Goal: Answer question/provide support: Answer question/provide support

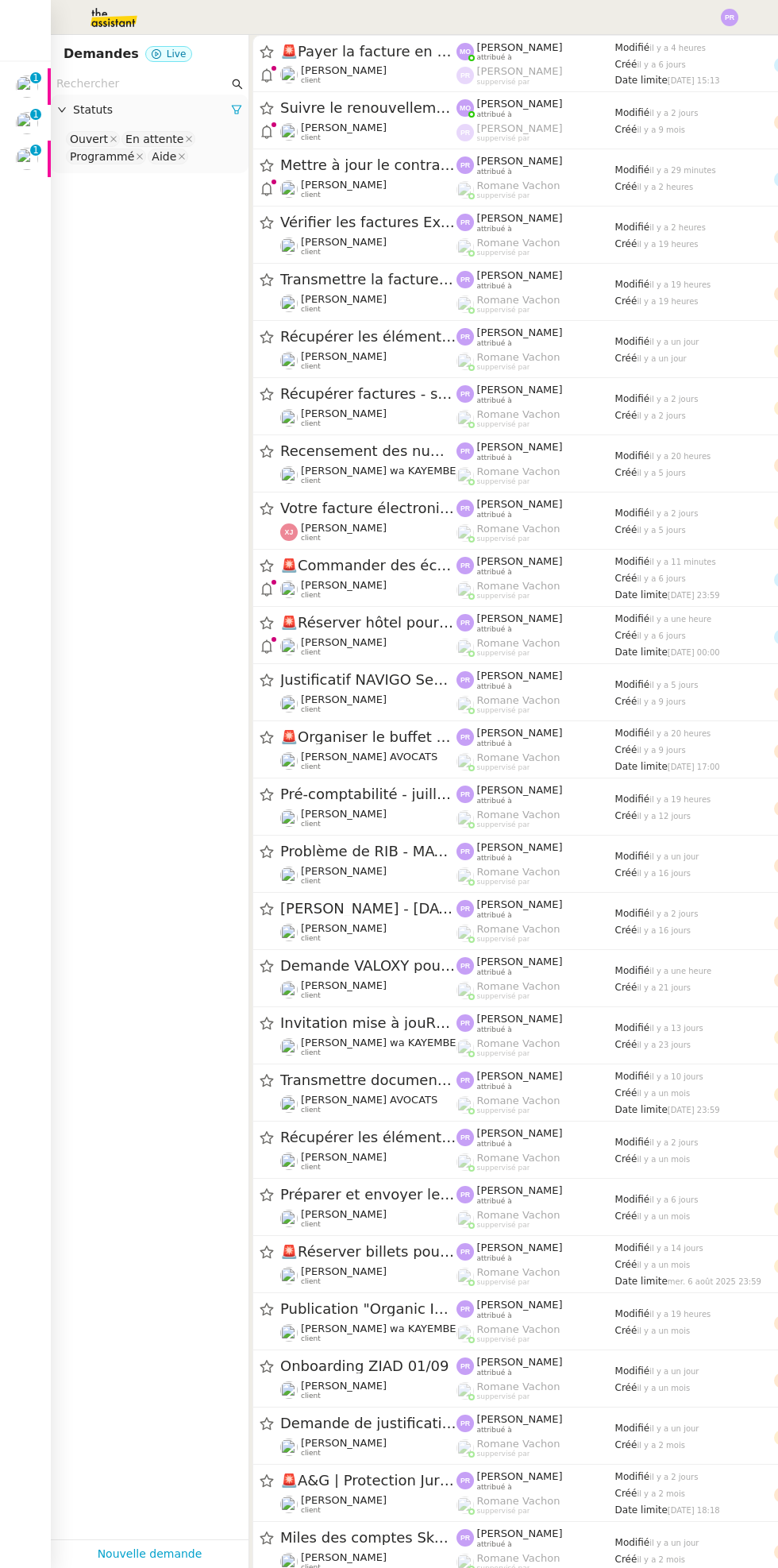
click at [33, 155] on p "1" at bounding box center [36, 151] width 6 height 14
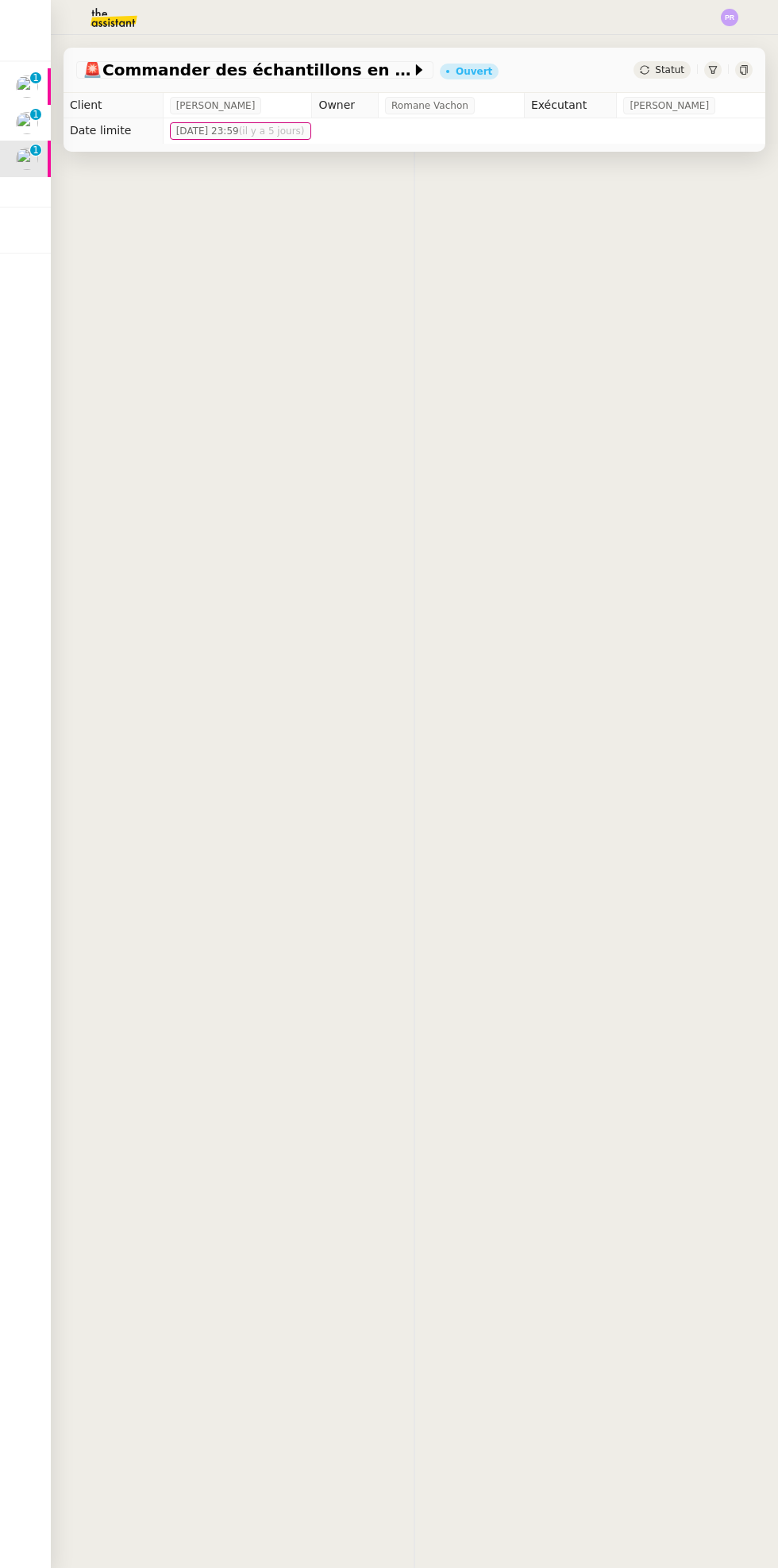
click at [36, 160] on img at bounding box center [27, 159] width 22 height 22
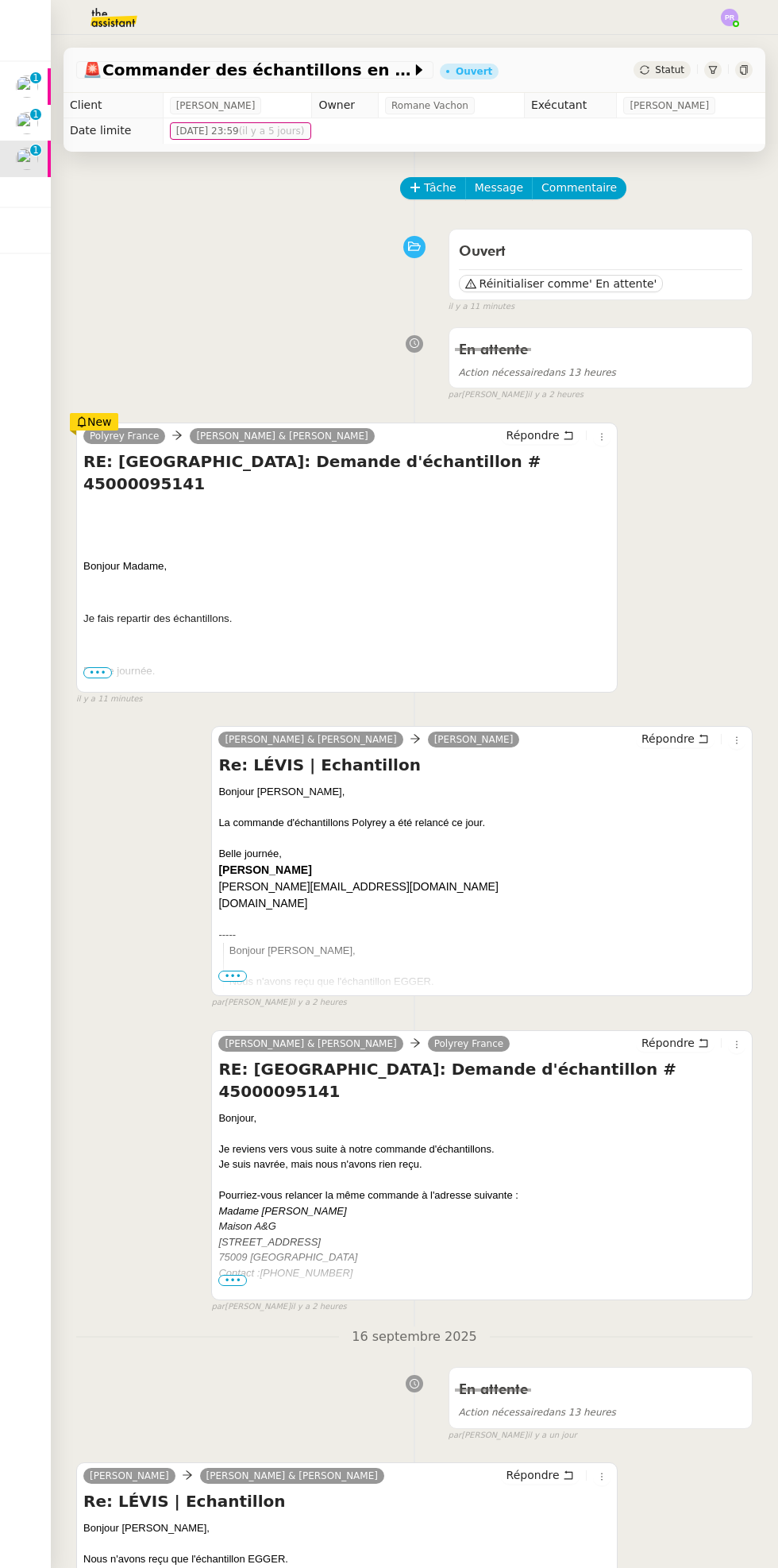
click at [679, 72] on span "Statut" at bounding box center [669, 70] width 29 height 11
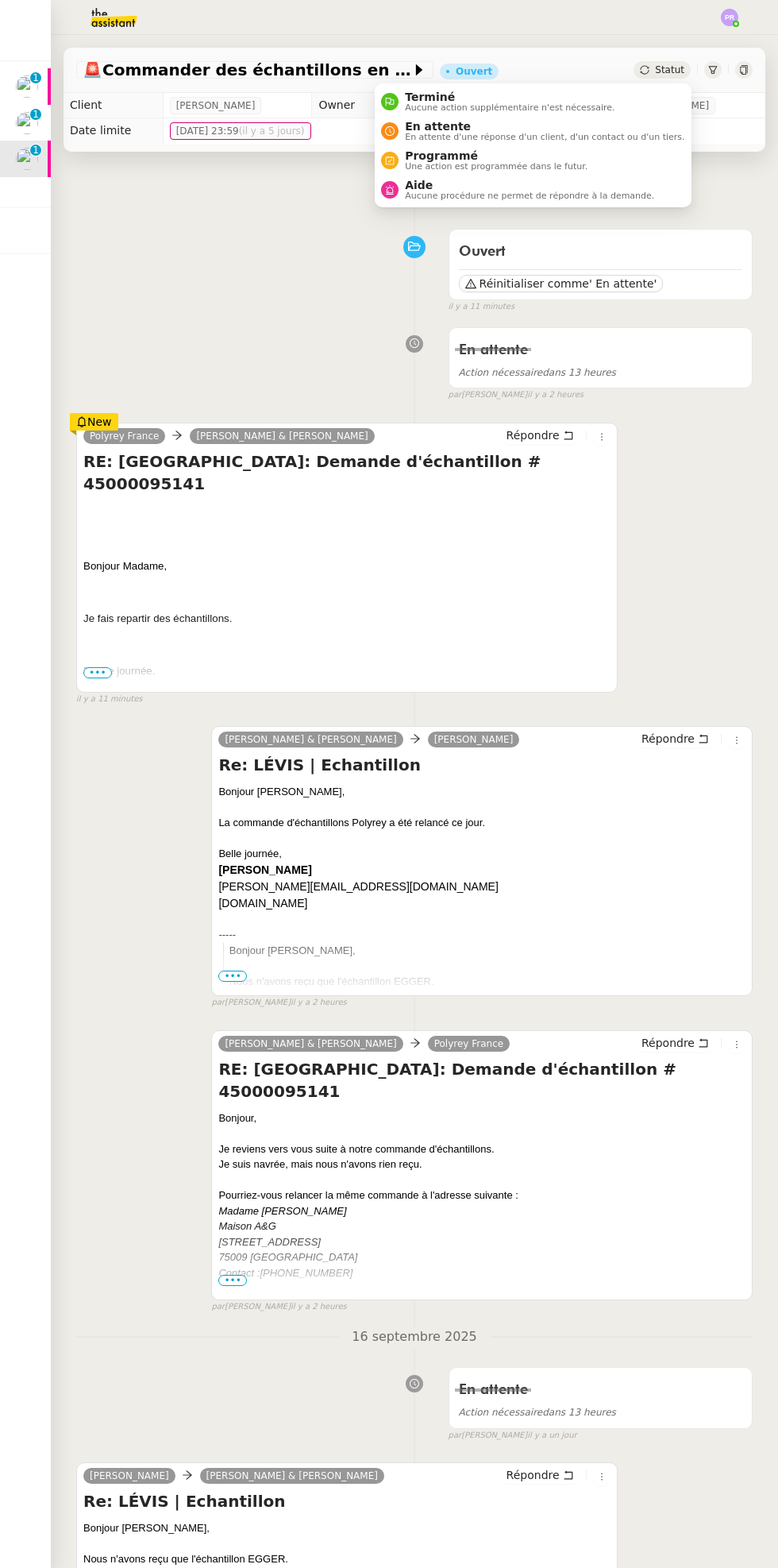
click at [580, 139] on span "En attente d'une réponse d'un client, d'un contact ou d'un tiers." at bounding box center [544, 136] width 280 height 9
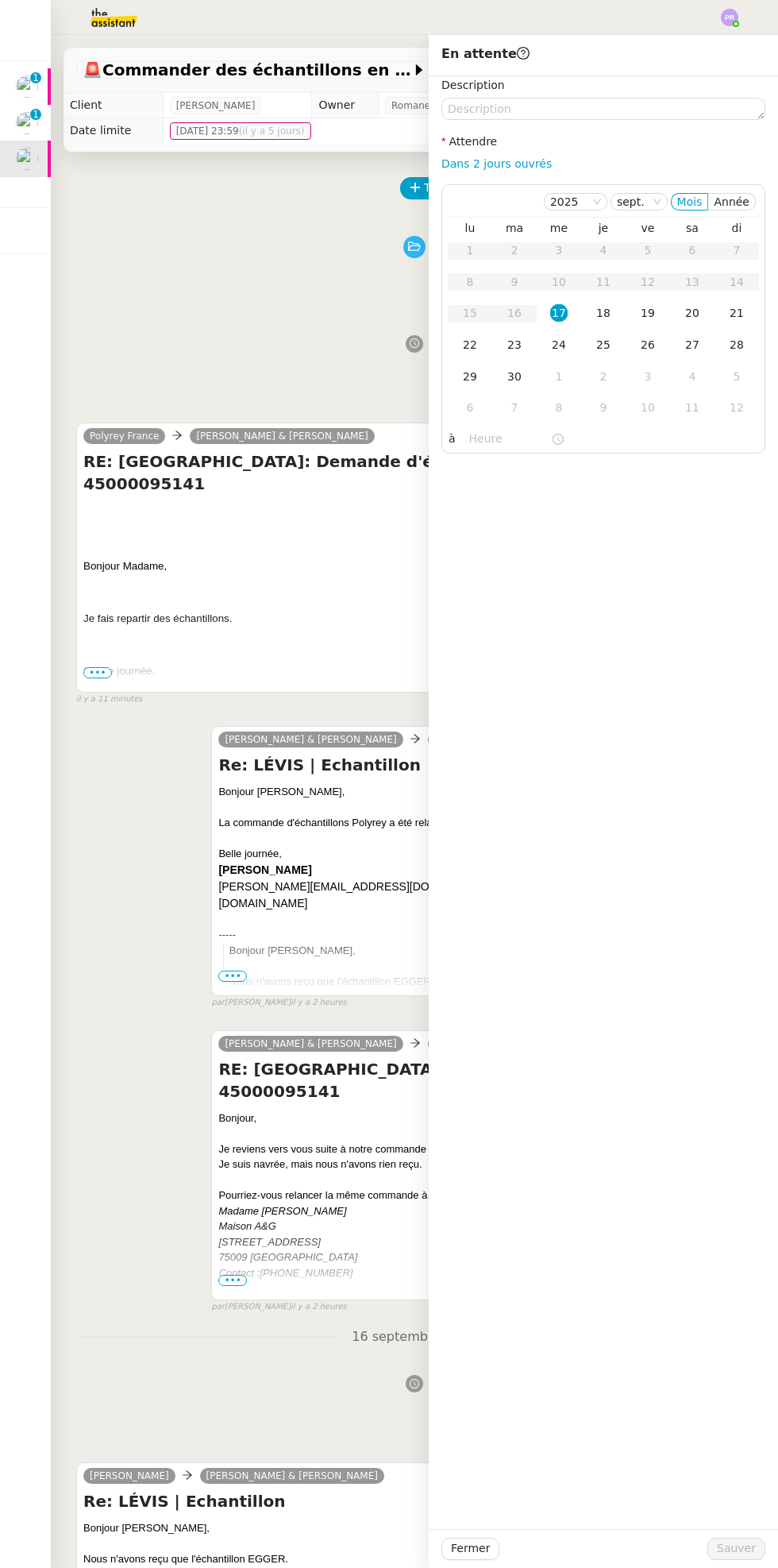
click at [289, 366] on div "En attente Action nécessaire dans 13 heures false par [PERSON_NAME] il y a 2 he…" at bounding box center [414, 361] width 676 height 82
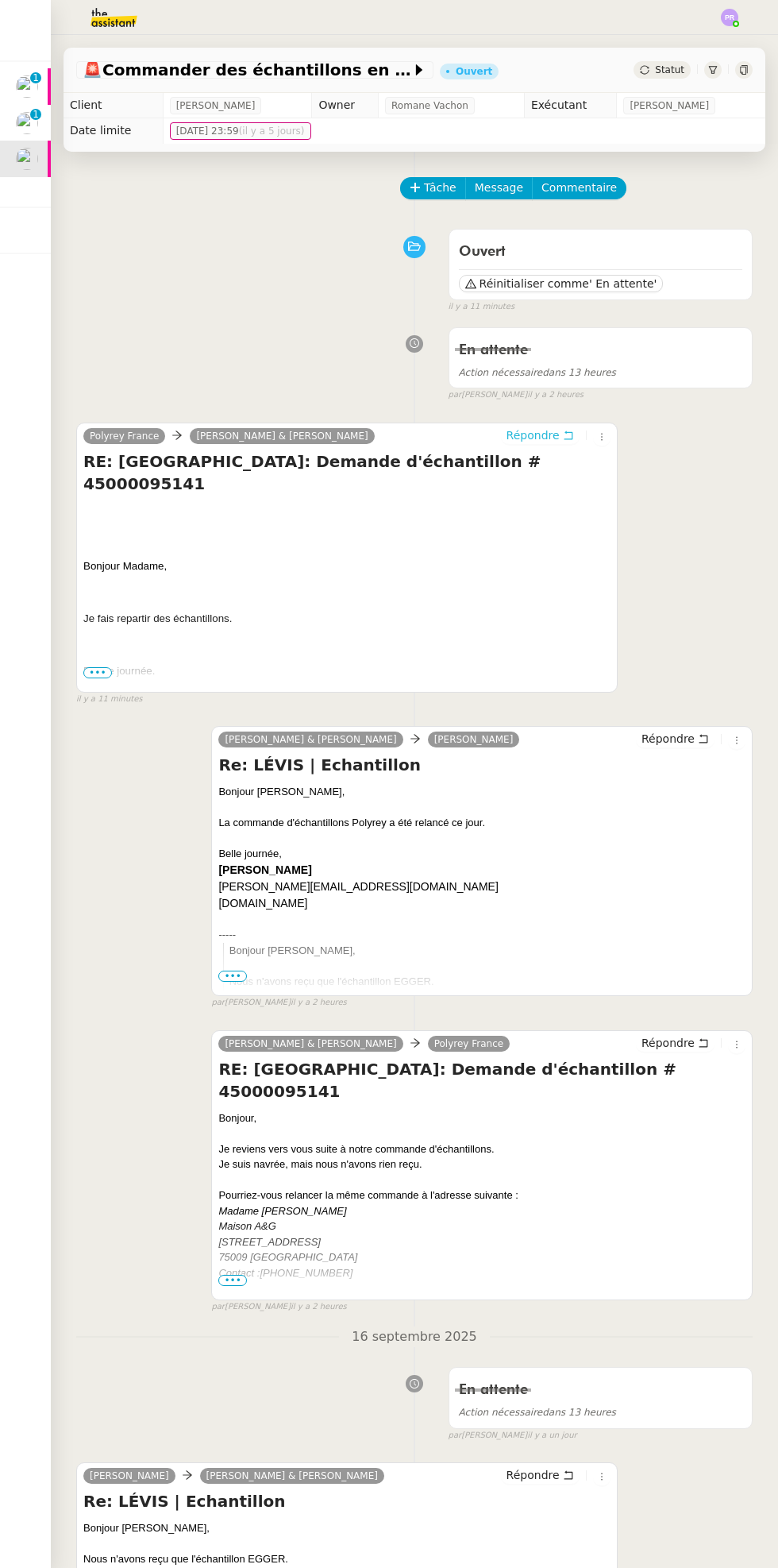
click at [553, 439] on span "Répondre" at bounding box center [533, 435] width 53 height 16
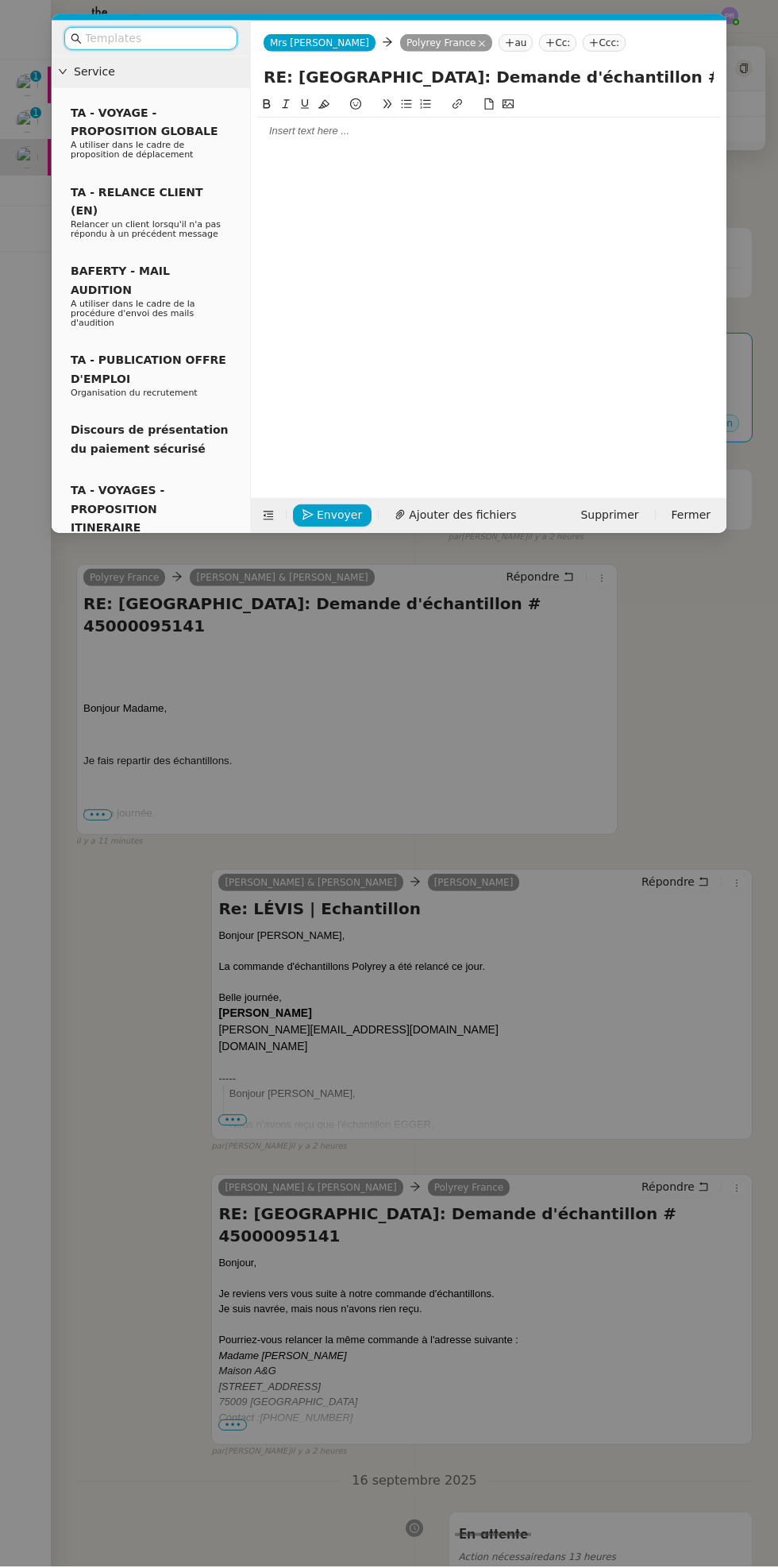
click at [337, 127] on div at bounding box center [488, 132] width 463 height 14
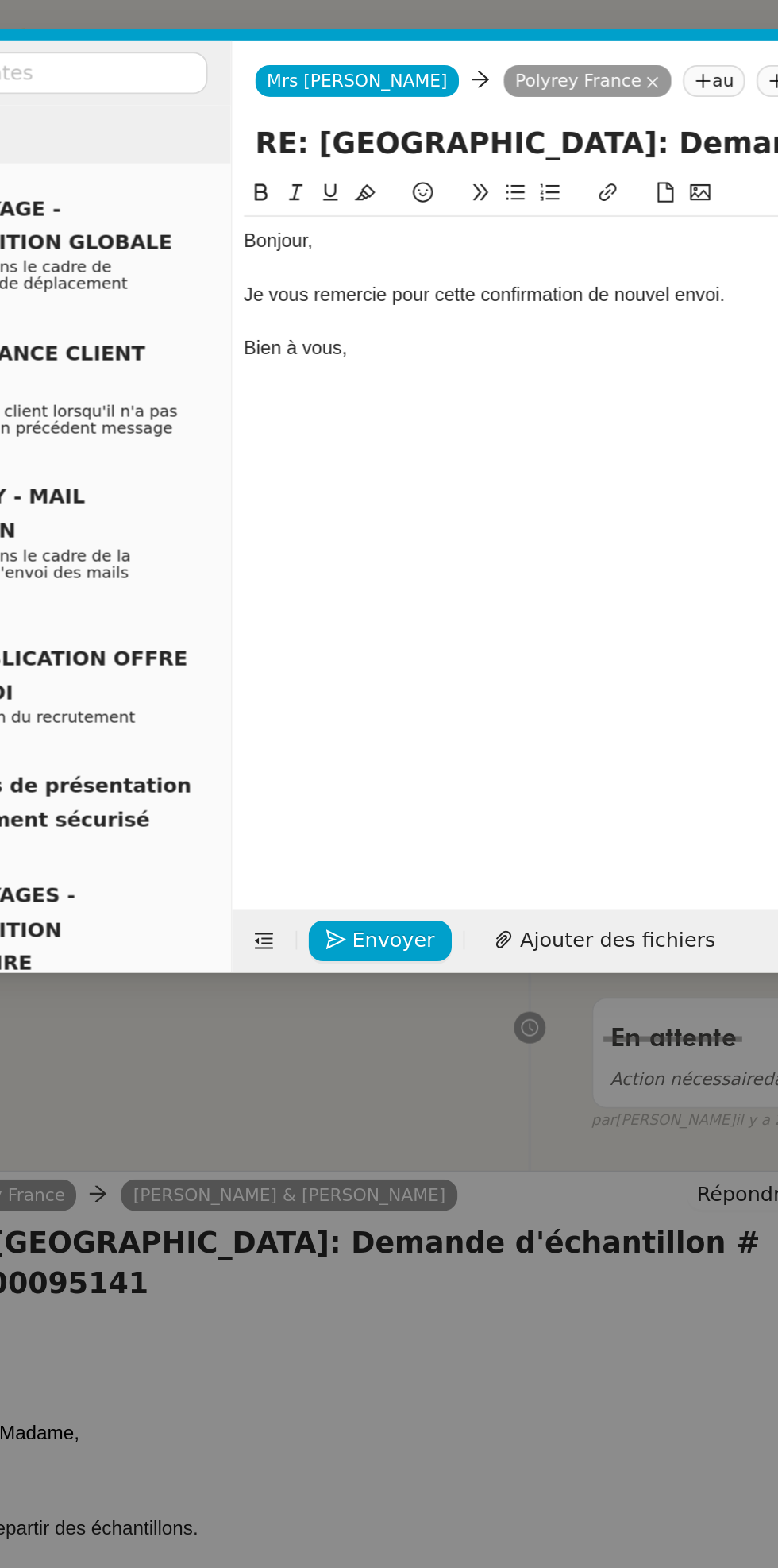
click at [388, 167] on div "Je vous remercie pour cette confirmation de nouvel envoi." at bounding box center [488, 162] width 463 height 14
click at [453, 170] on div at bounding box center [488, 177] width 463 height 14
click at [454, 164] on div "Je vous remercie pour la confirmation de nouvel envoi." at bounding box center [488, 162] width 463 height 14
click at [331, 513] on span "Envoyer" at bounding box center [339, 516] width 45 height 18
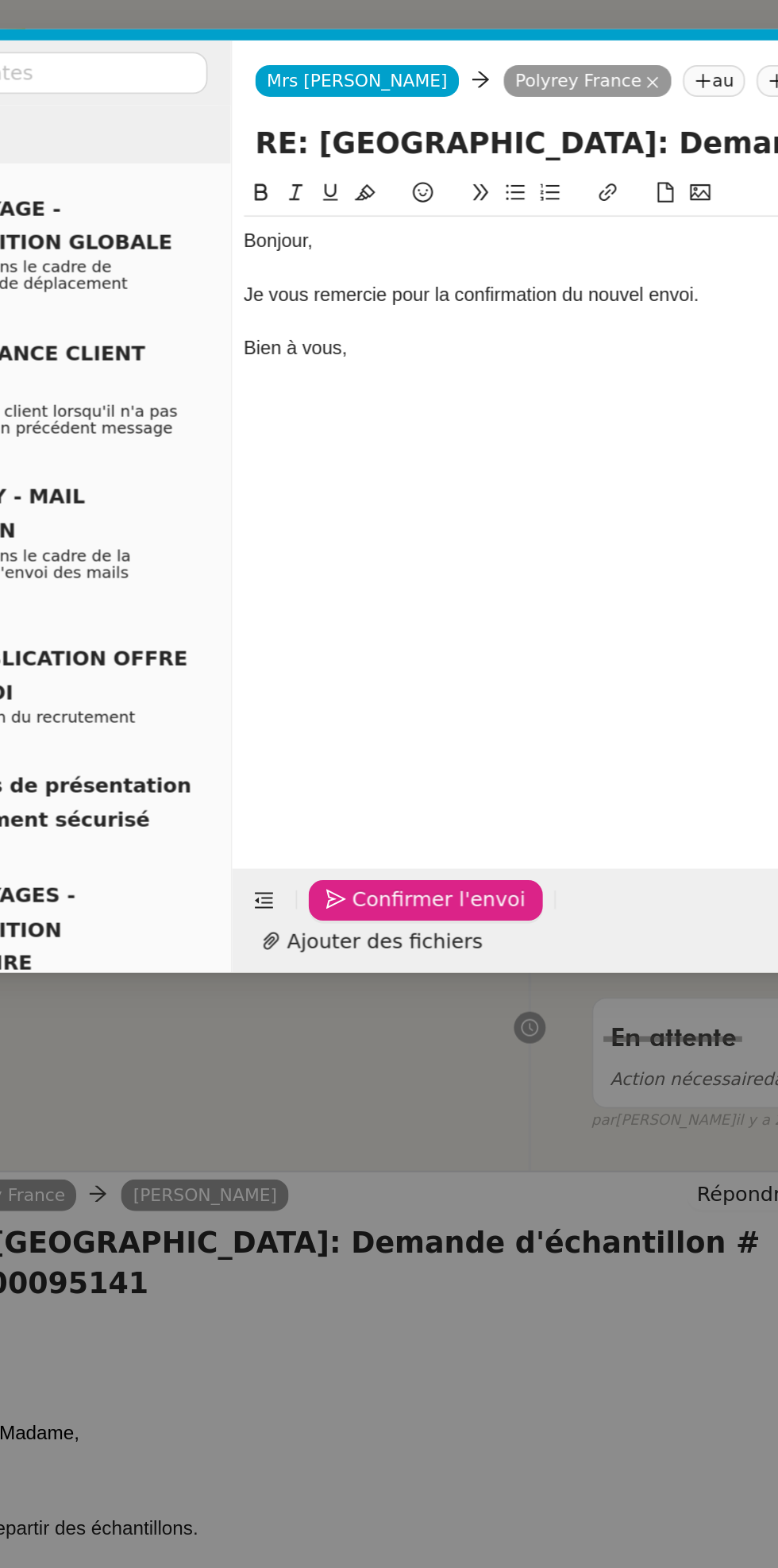
click at [362, 504] on span "Confirmer l'envoi" at bounding box center [365, 494] width 96 height 18
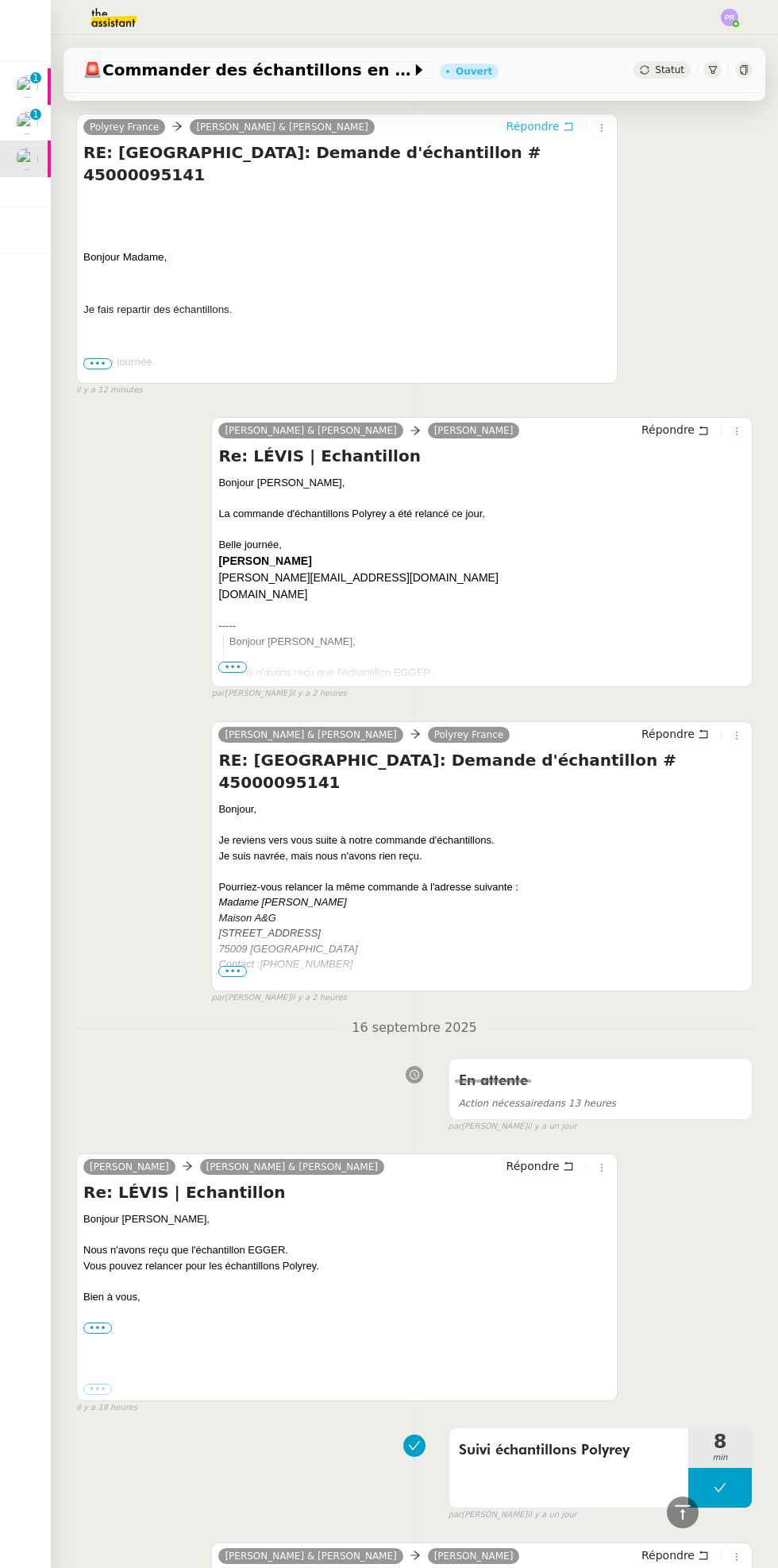
scroll to position [641, 0]
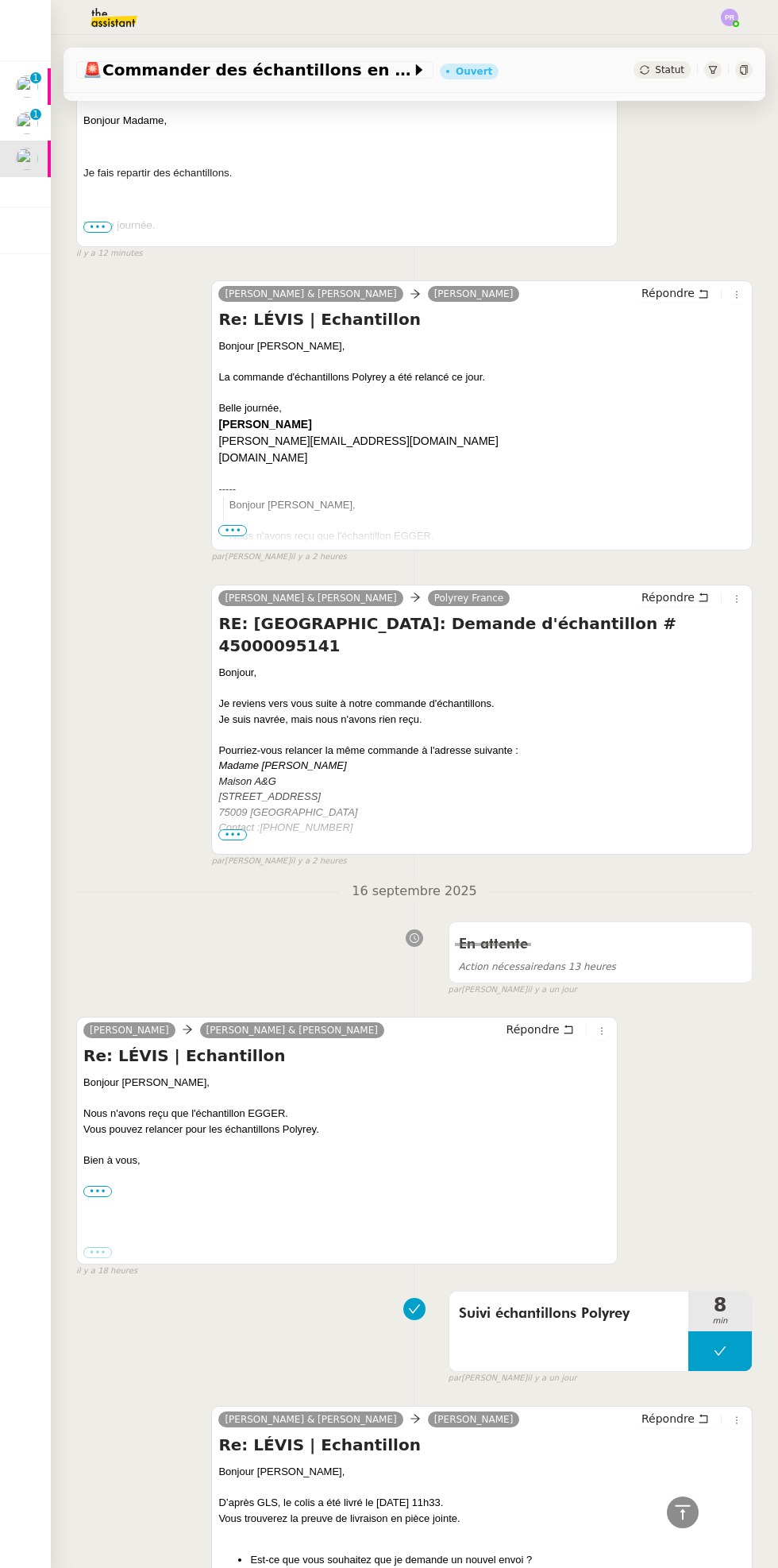
click at [696, 1335] on button at bounding box center [720, 1351] width 64 height 40
click at [703, 1347] on icon at bounding box center [704, 1351] width 6 height 9
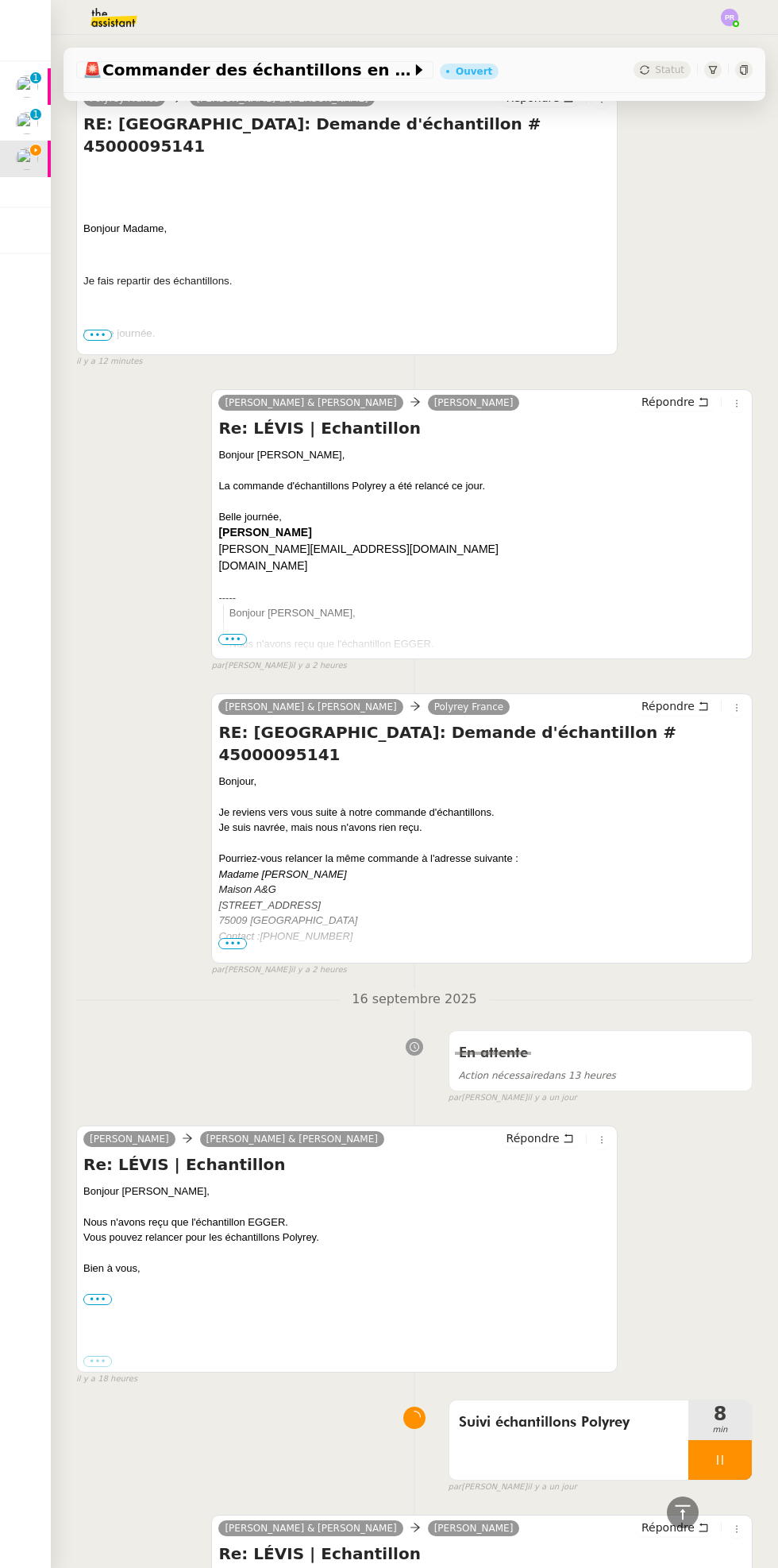
scroll to position [772, 0]
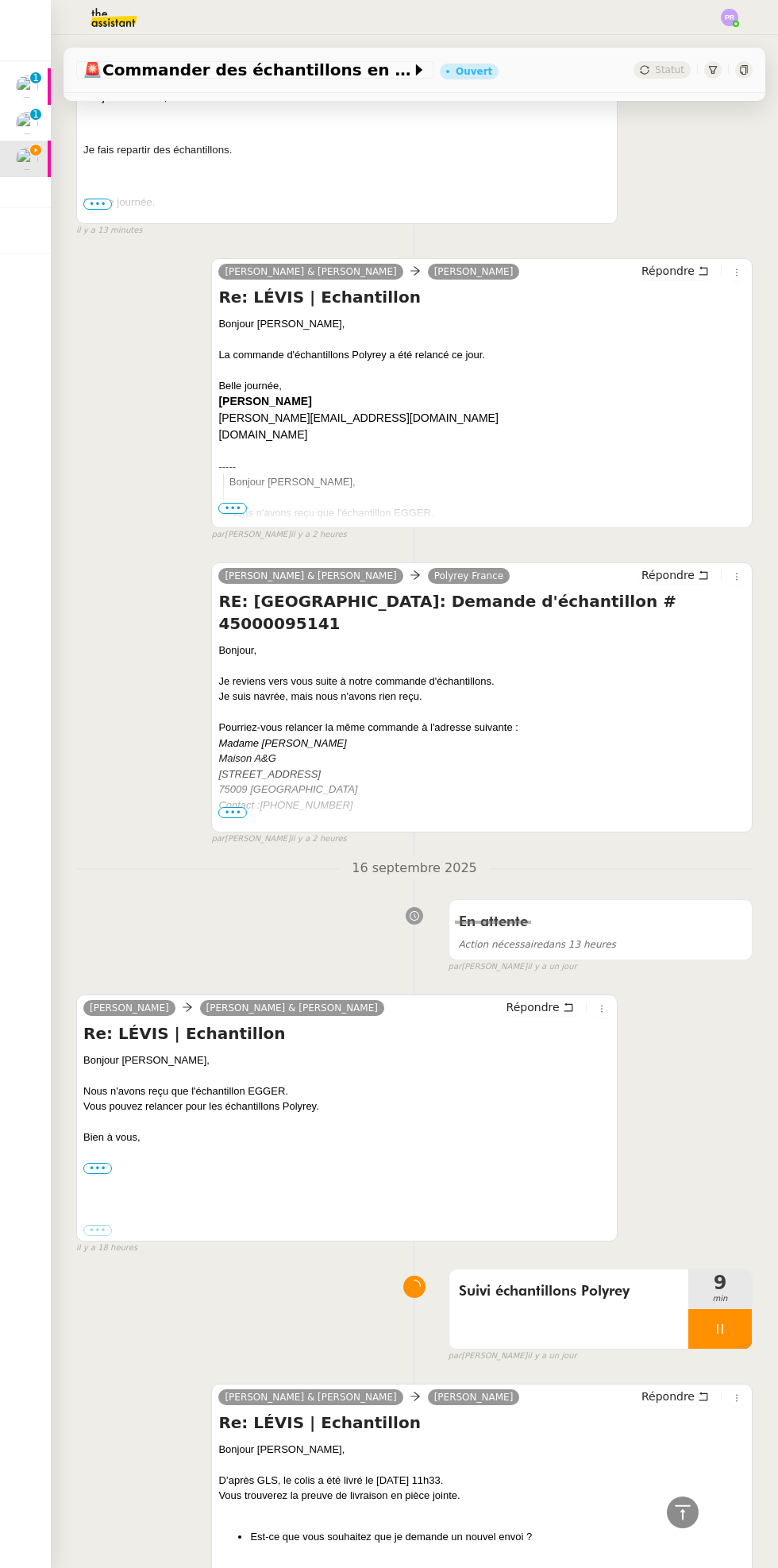
click at [33, 115] on p "1" at bounding box center [36, 116] width 6 height 14
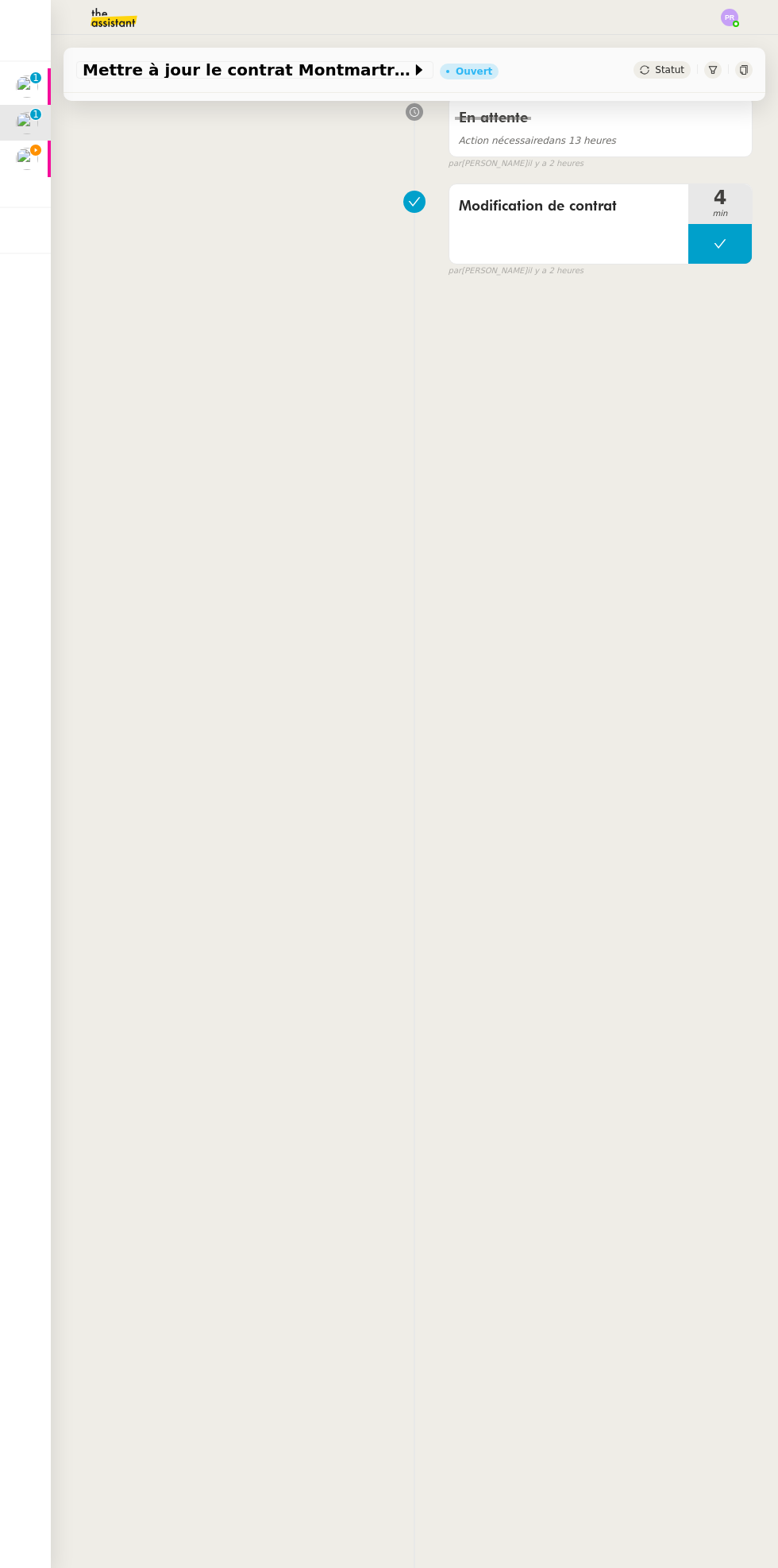
scroll to position [202, 0]
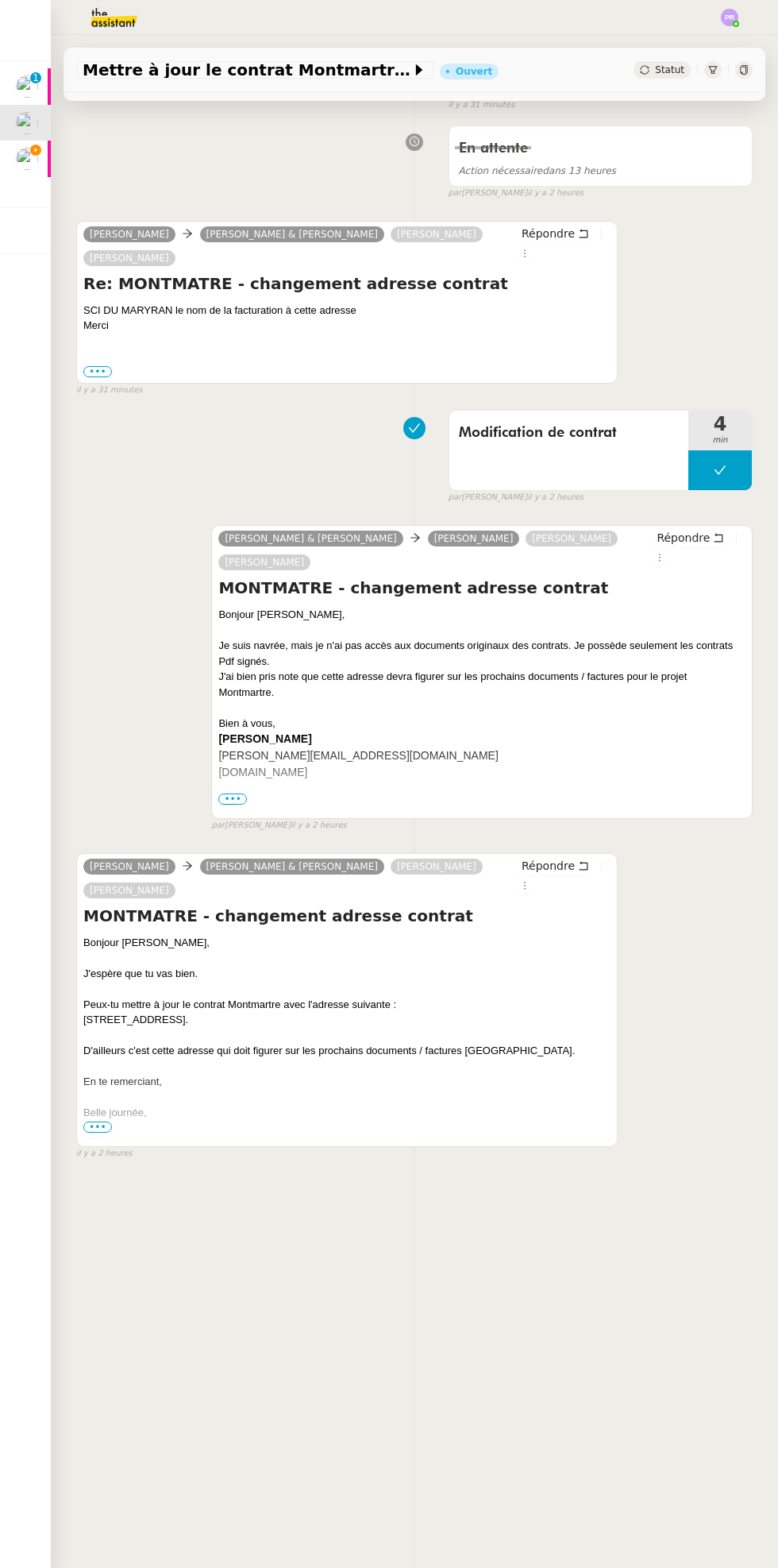
click at [35, 77] on p "1" at bounding box center [36, 80] width 6 height 14
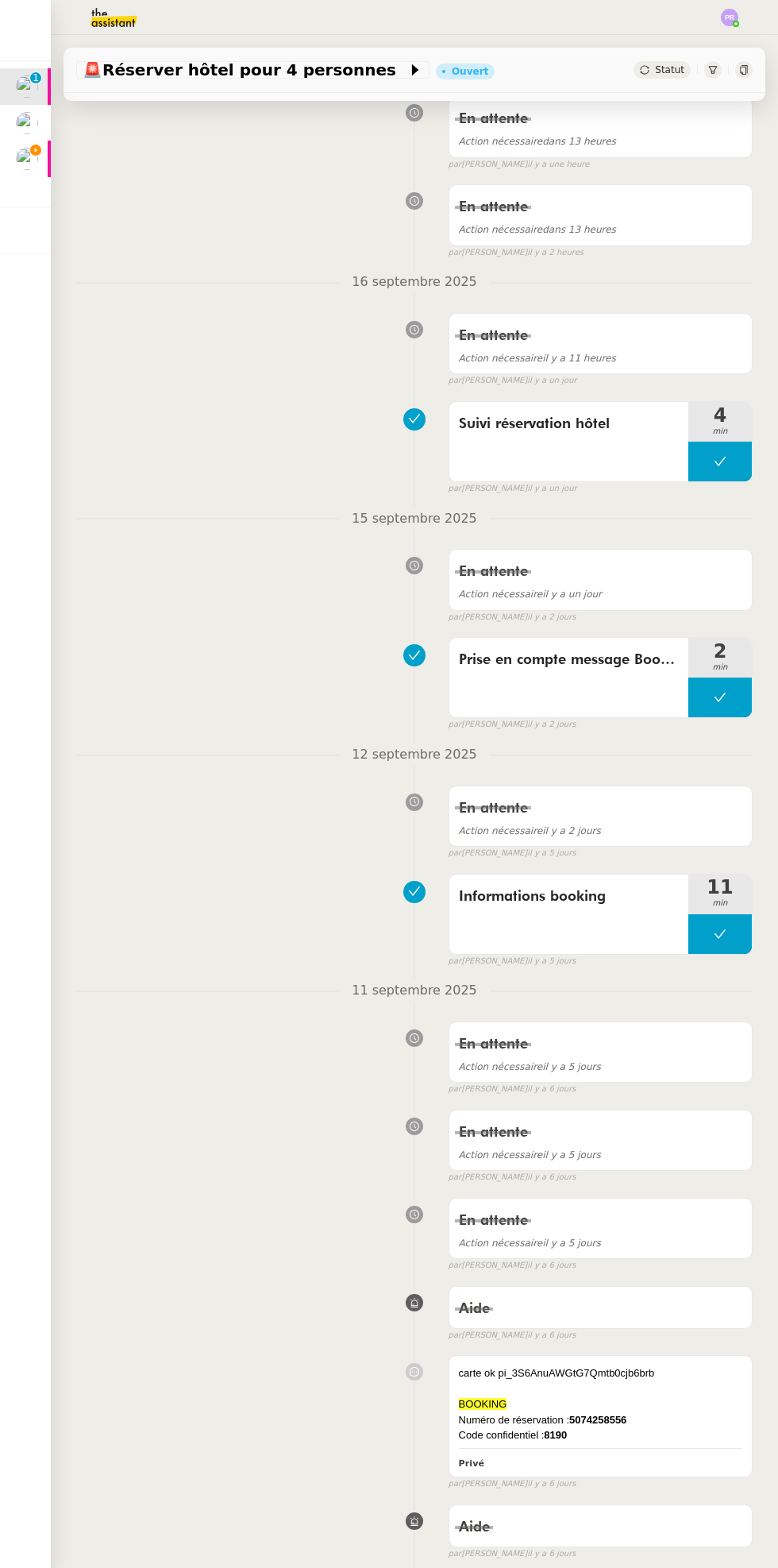
scroll to position [212, 0]
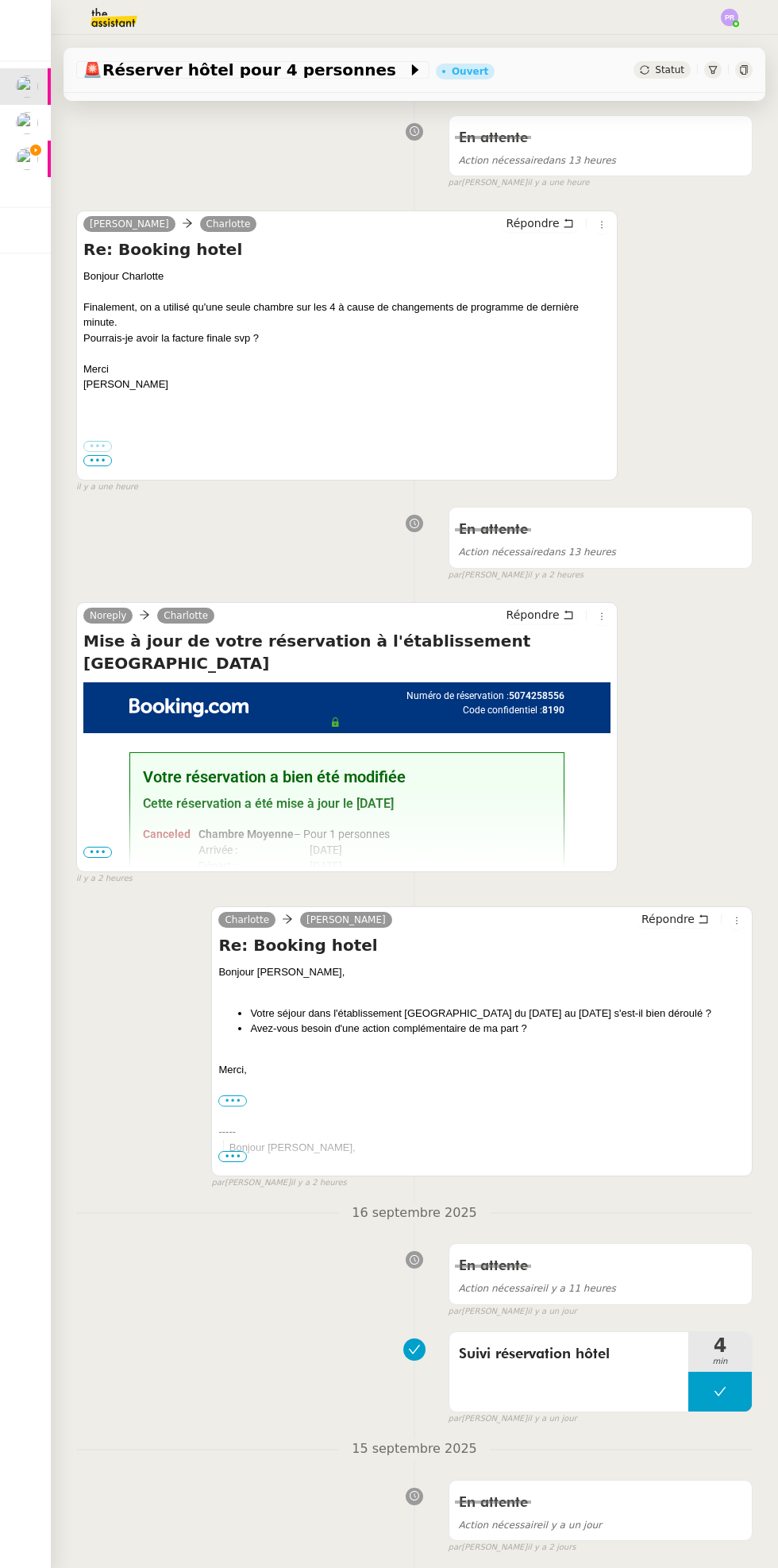
click at [23, 162] on img at bounding box center [27, 159] width 22 height 22
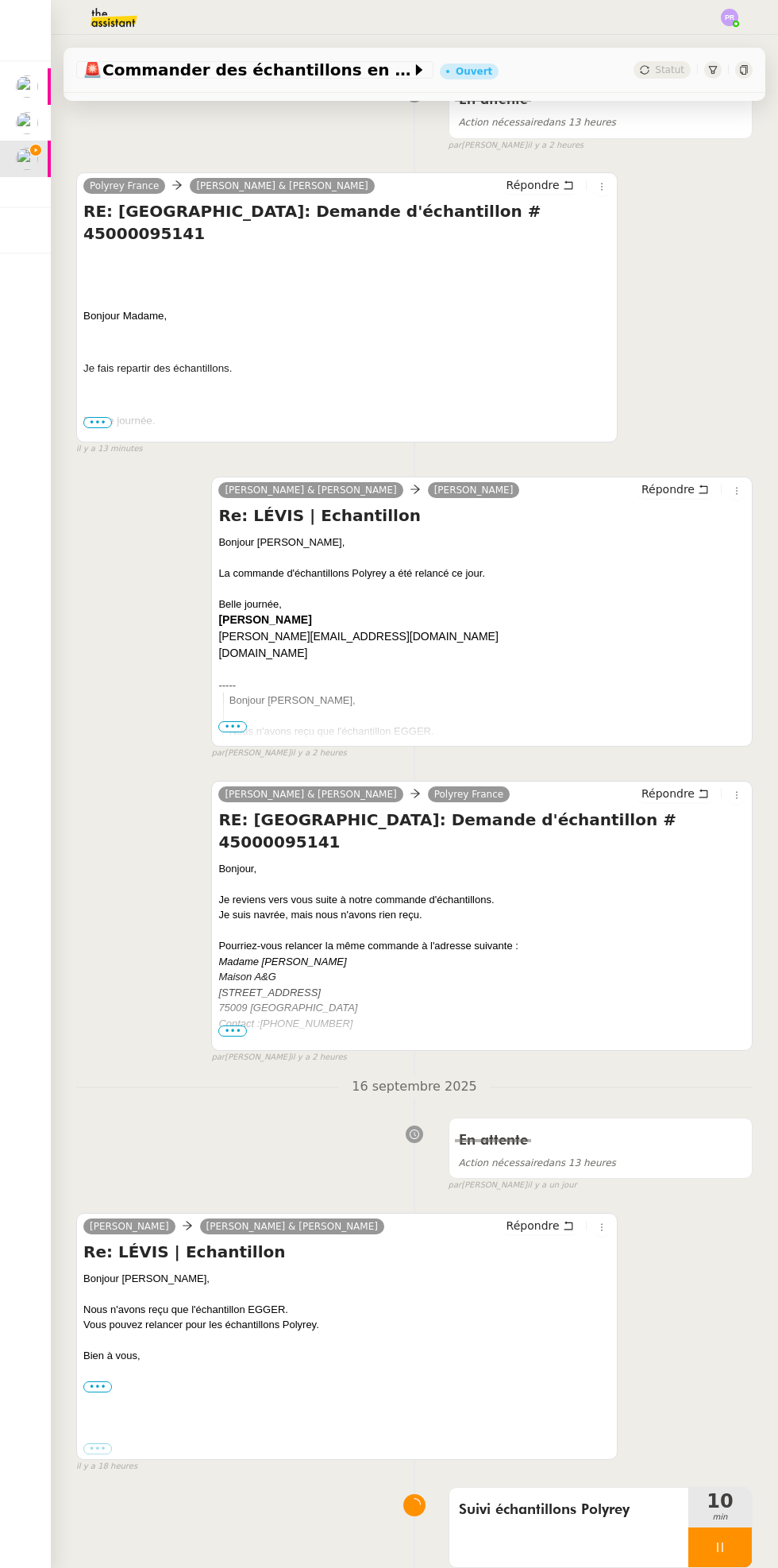
scroll to position [555, 0]
click at [733, 1562] on div at bounding box center [720, 1546] width 64 height 40
click at [735, 1543] on icon at bounding box center [736, 1546] width 13 height 13
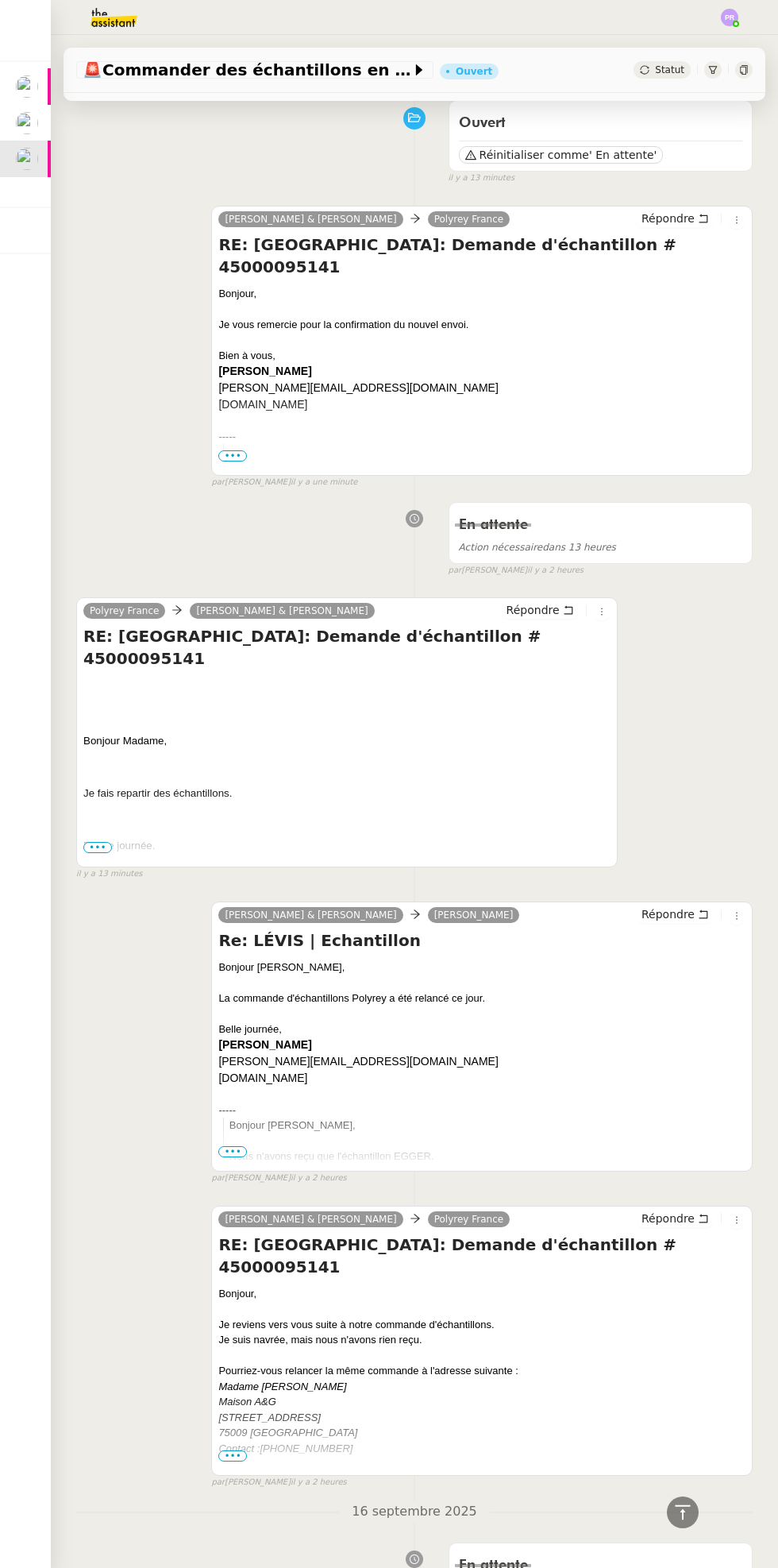
scroll to position [0, 0]
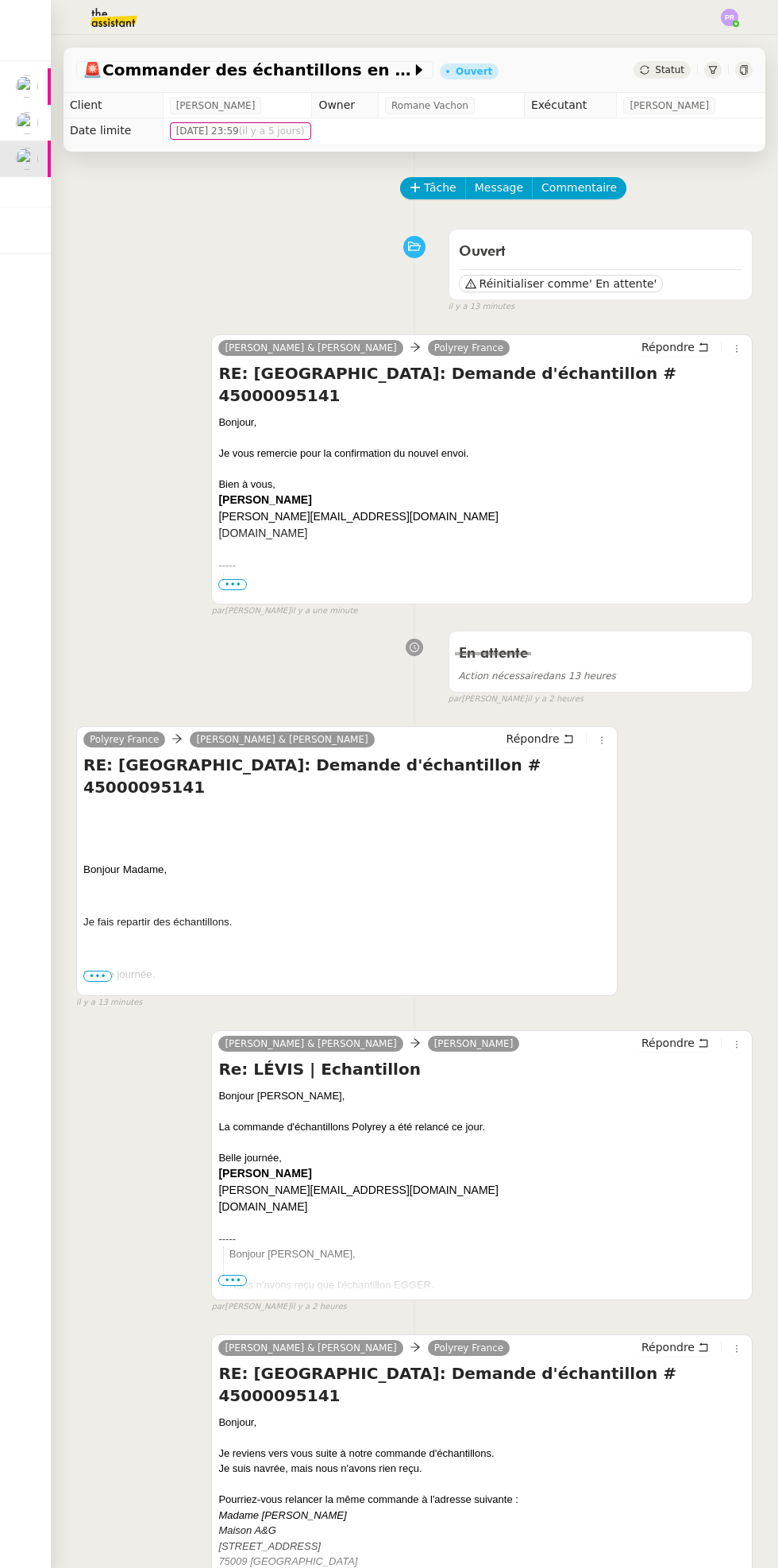
click at [678, 68] on span "Statut" at bounding box center [669, 70] width 29 height 11
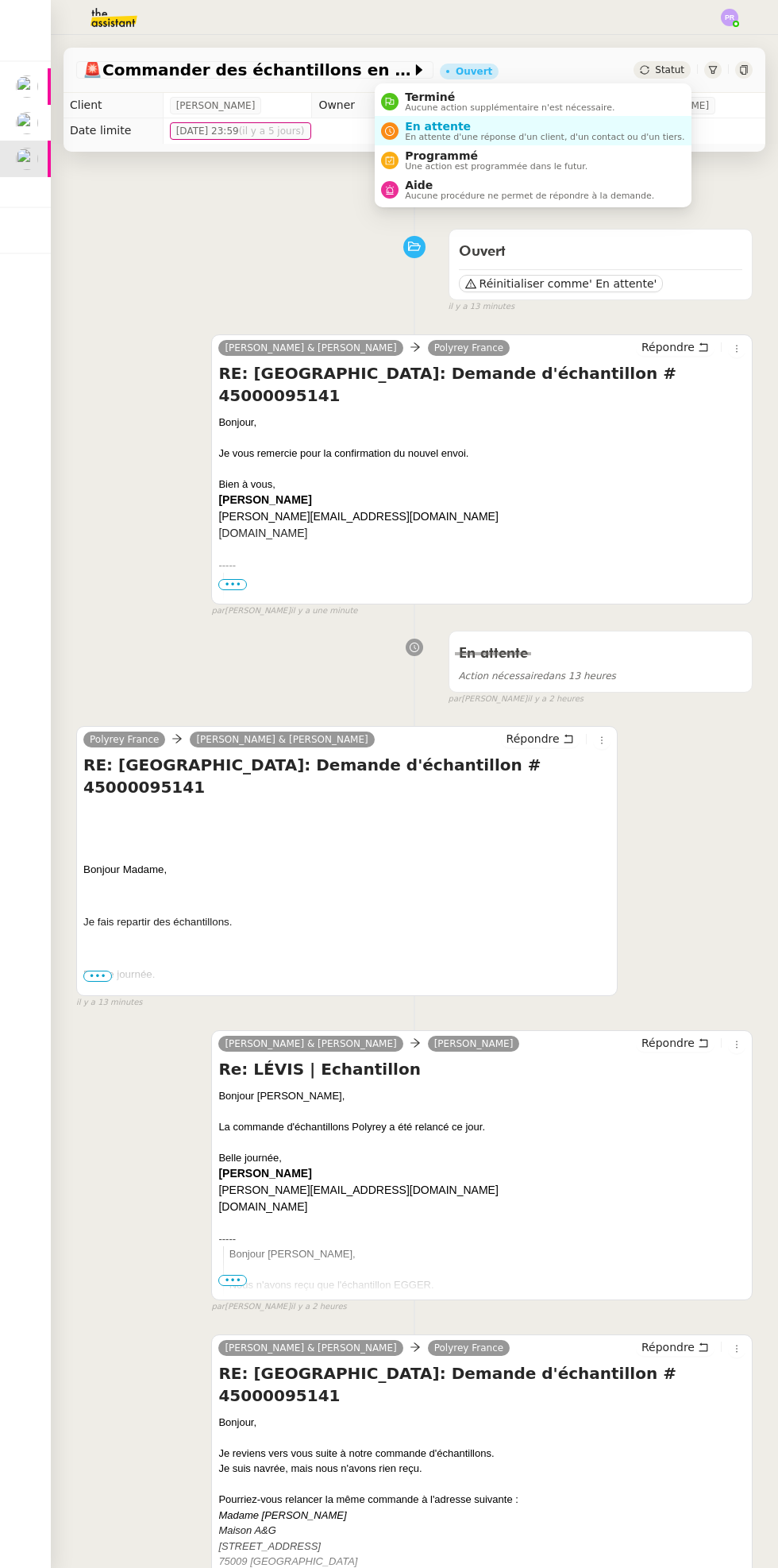
click at [538, 140] on span "En attente d'une réponse d'un client, d'un contact ou d'un tiers." at bounding box center [544, 136] width 280 height 9
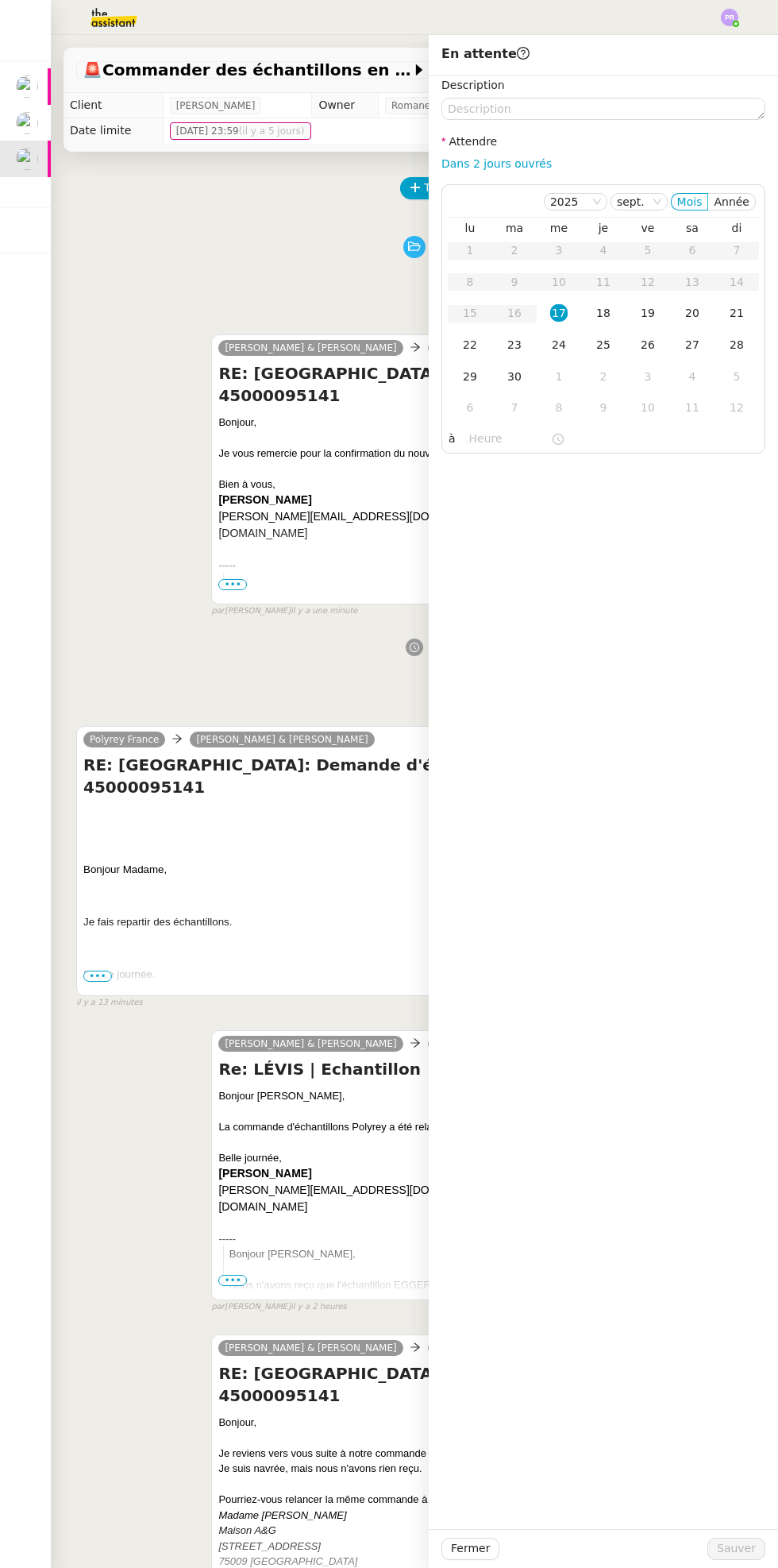
click at [627, 319] on td "19" at bounding box center [647, 314] width 45 height 32
click at [604, 313] on div "18" at bounding box center [604, 313] width 18 height 18
click at [724, 1557] on span "Sauver" at bounding box center [736, 1548] width 39 height 18
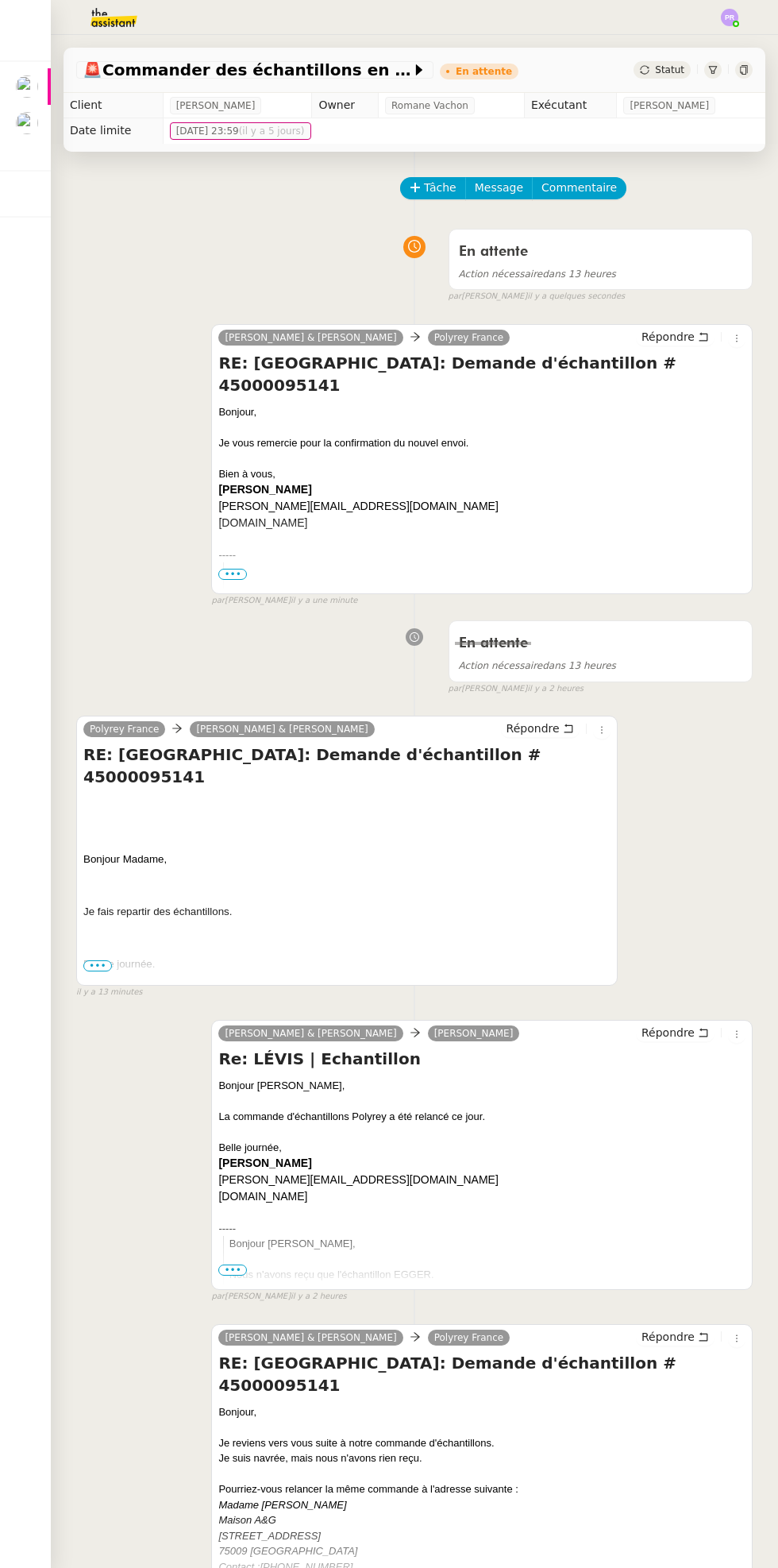
click at [30, 127] on img at bounding box center [27, 123] width 22 height 22
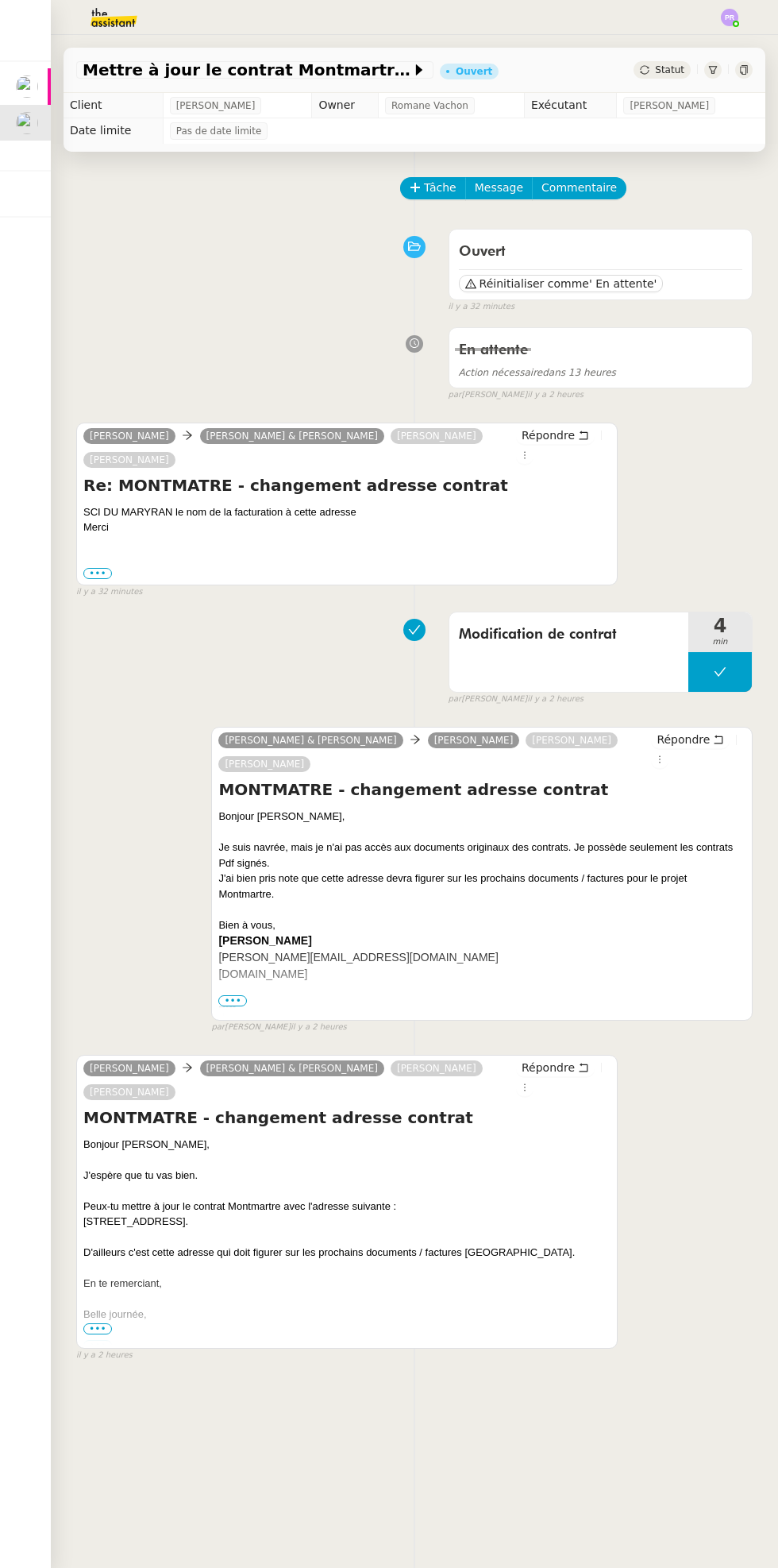
click at [672, 69] on span "Statut" at bounding box center [669, 70] width 29 height 11
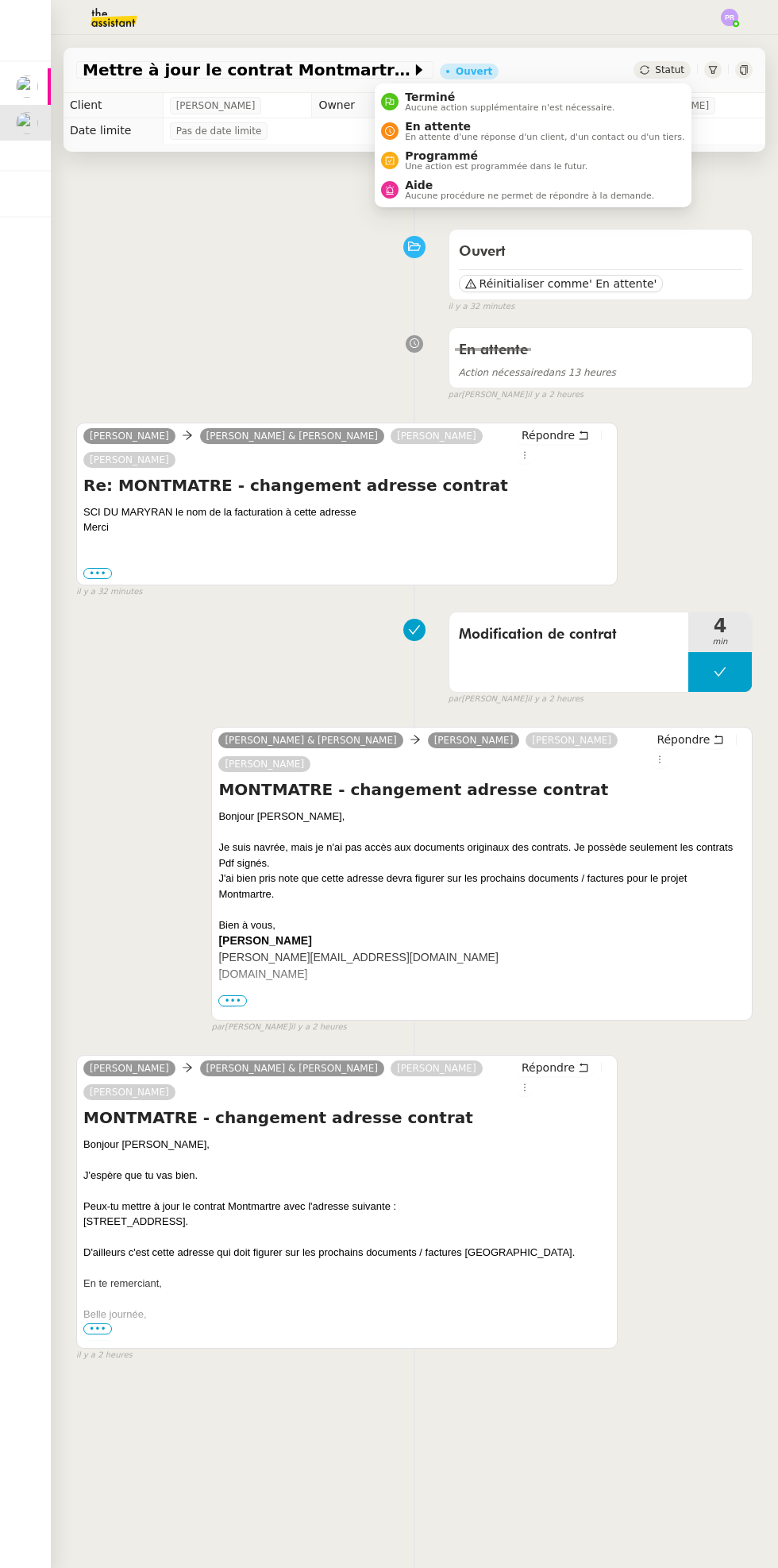
click at [561, 139] on span "En attente d'une réponse d'un client, d'un contact ou d'un tiers." at bounding box center [544, 136] width 280 height 9
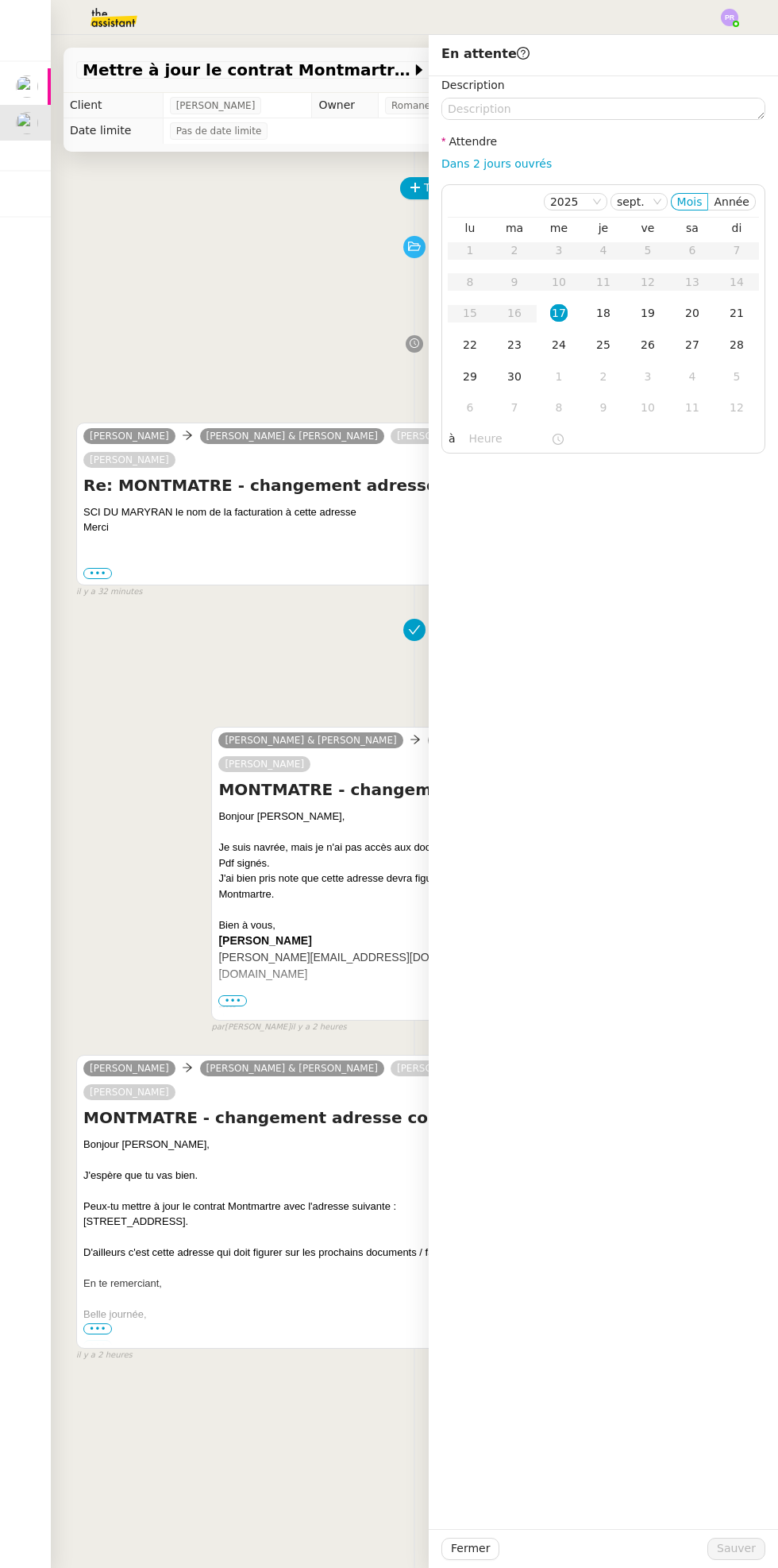
click at [608, 312] on div "18" at bounding box center [604, 313] width 18 height 18
click at [731, 1556] on span "Sauver" at bounding box center [736, 1548] width 39 height 18
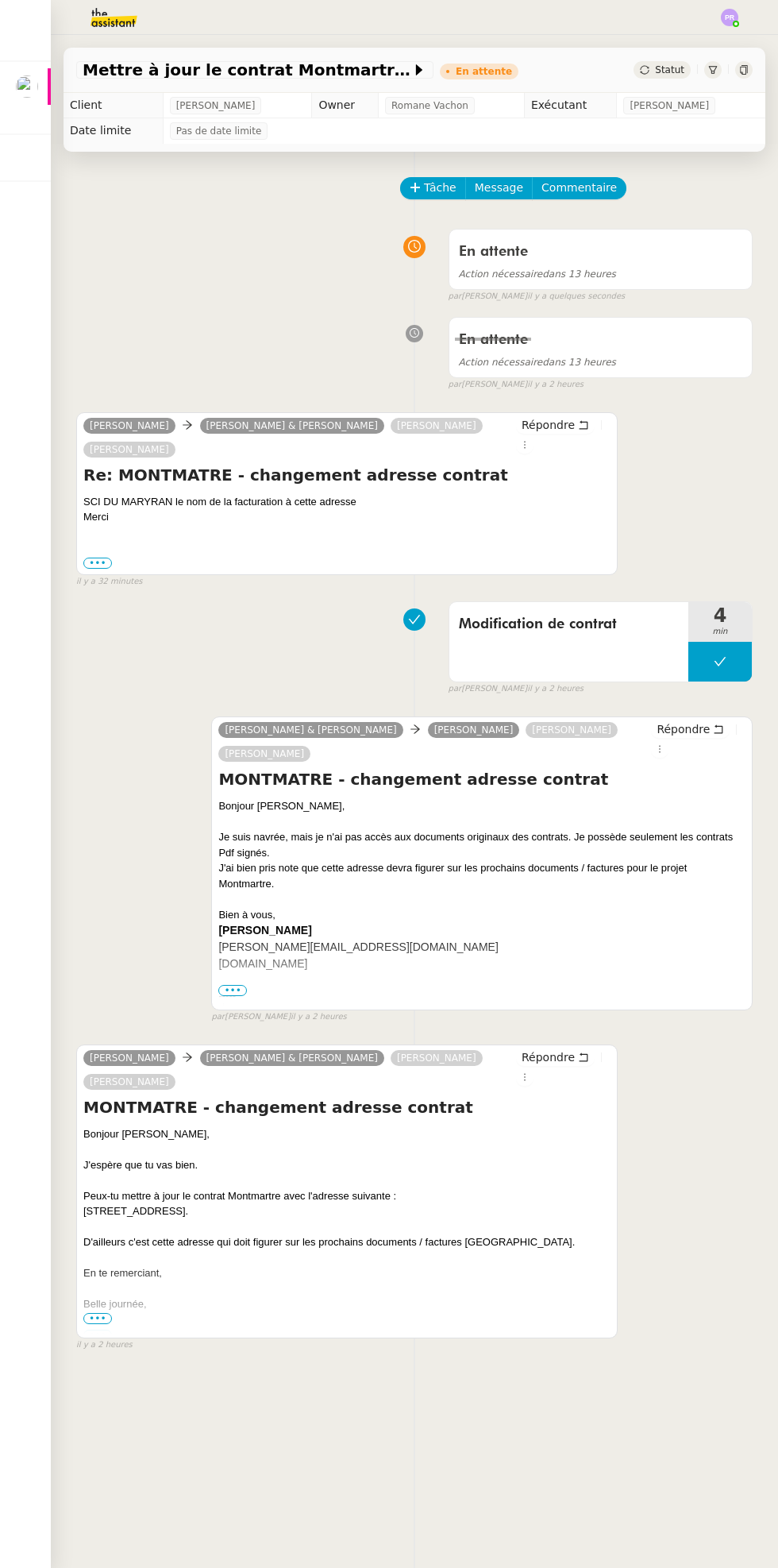
click at [18, 80] on img at bounding box center [27, 87] width 22 height 22
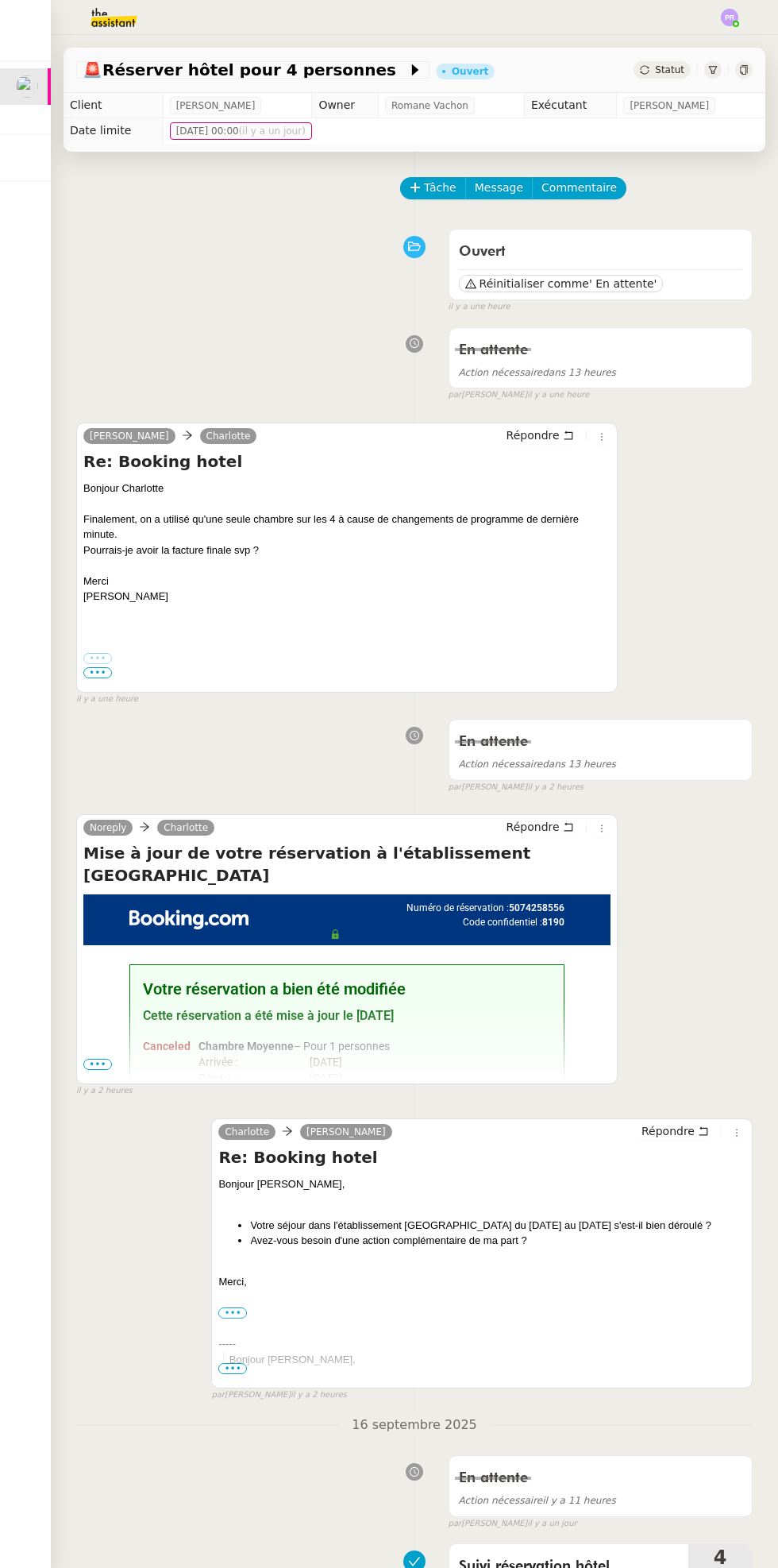
click at [109, 1059] on span "•••" at bounding box center [98, 1064] width 29 height 11
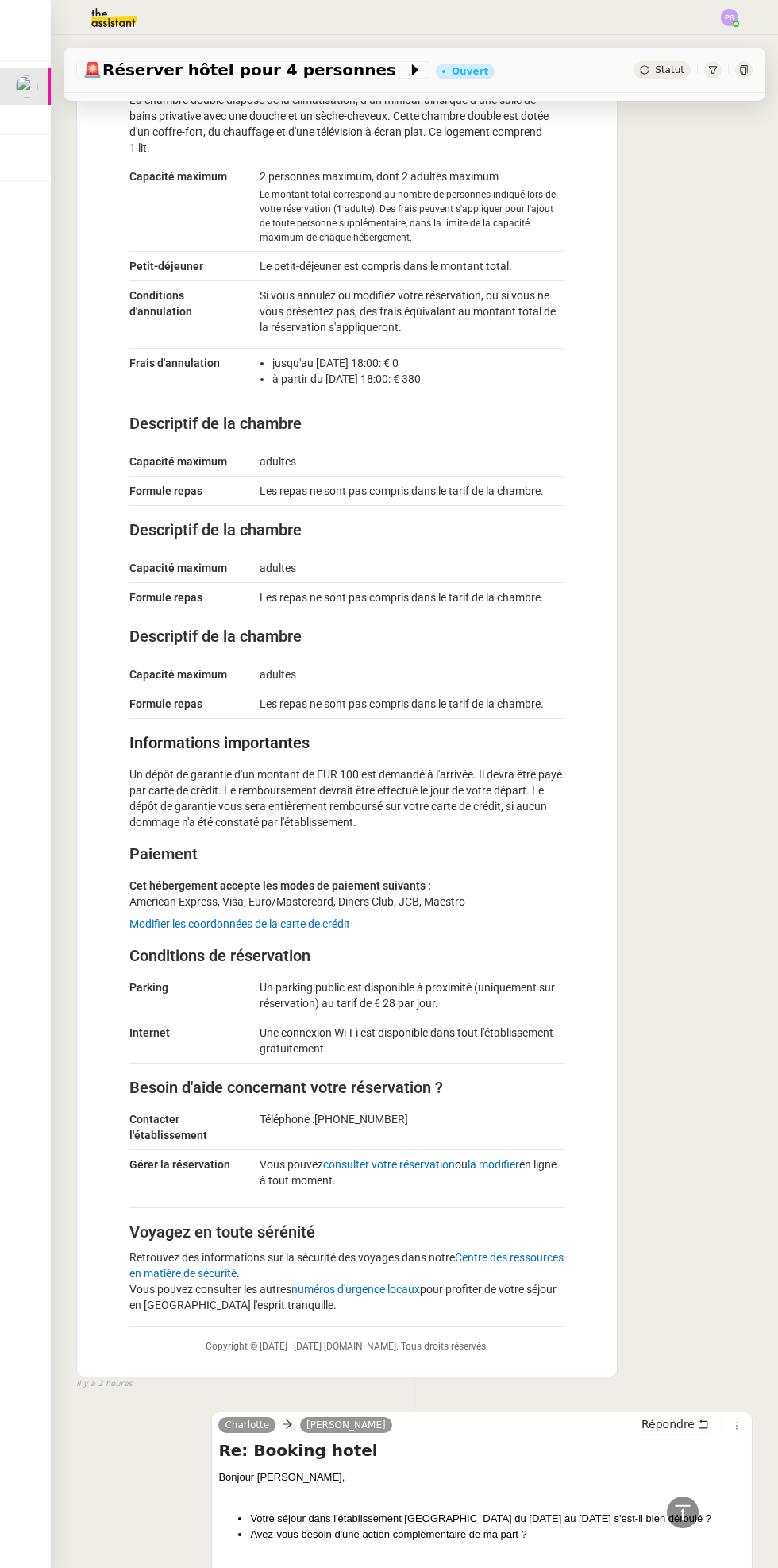
scroll to position [2515, 0]
